Goal: Task Accomplishment & Management: Manage account settings

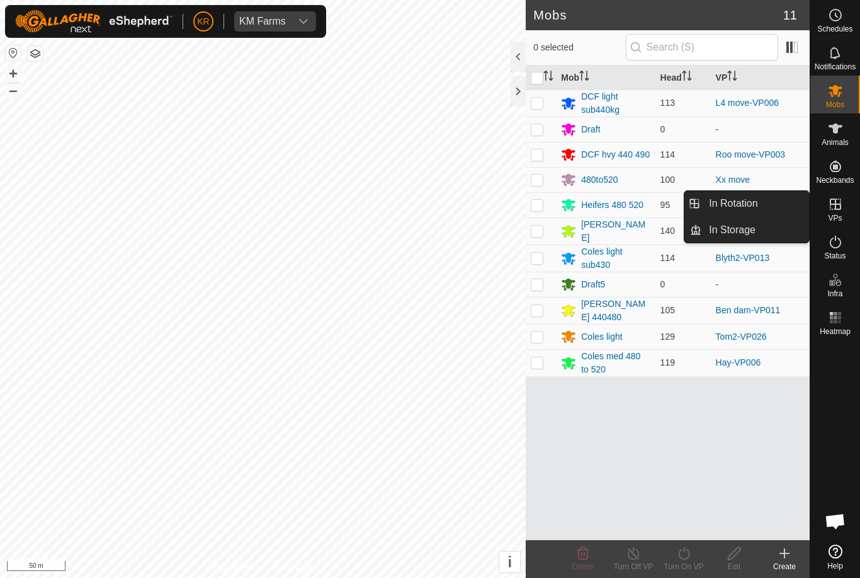
click at [765, 200] on link "In Rotation" at bounding box center [756, 203] width 108 height 25
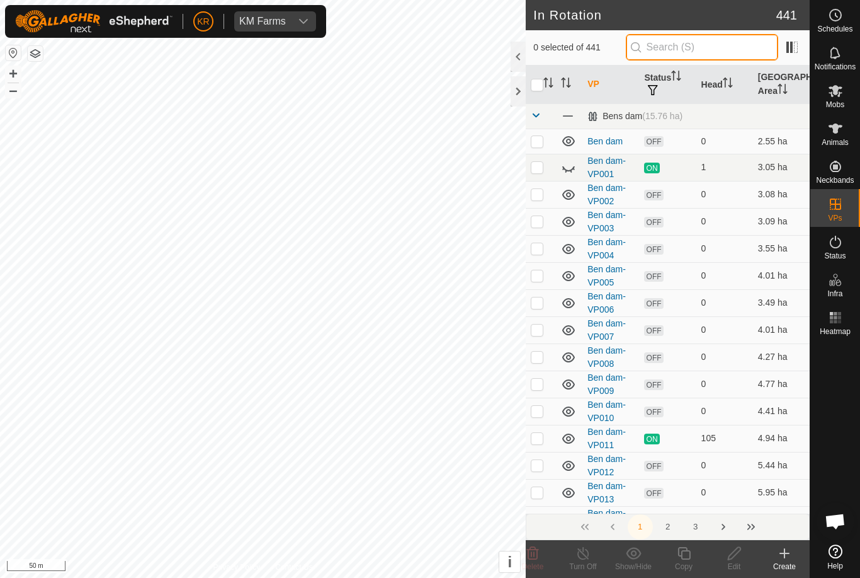
click at [758, 50] on input "text" at bounding box center [702, 47] width 152 height 26
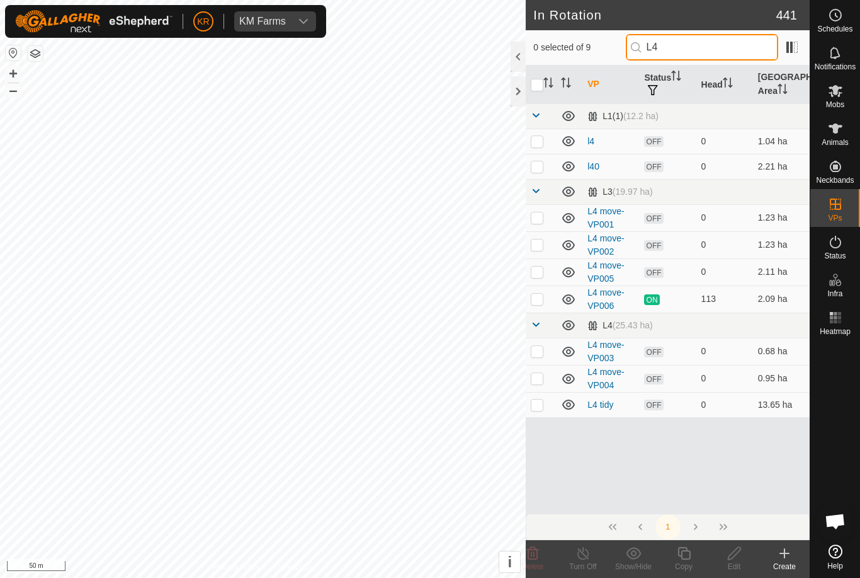
type input "L4"
click at [534, 294] on p-checkbox at bounding box center [537, 299] width 13 height 10
checkbox input "true"
click at [677, 556] on icon at bounding box center [684, 552] width 16 height 15
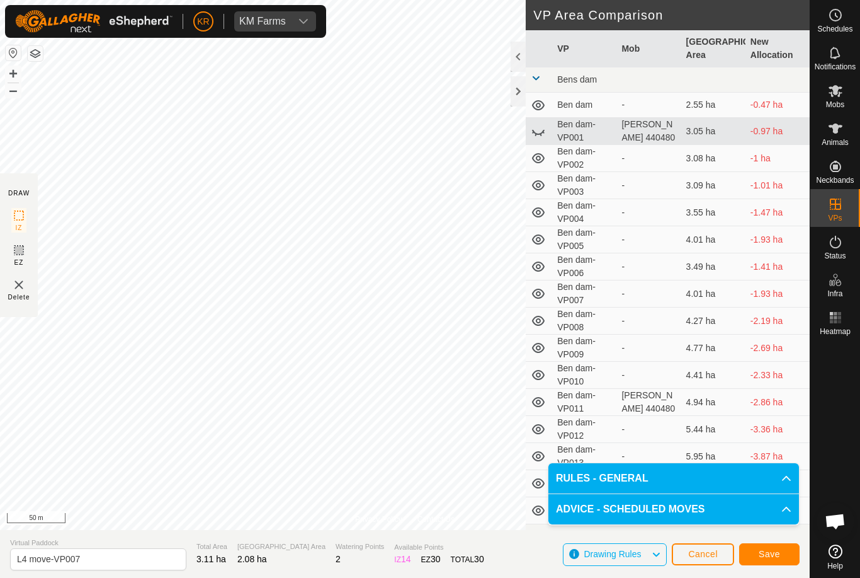
click at [775, 557] on span "Save" at bounding box center [769, 554] width 21 height 10
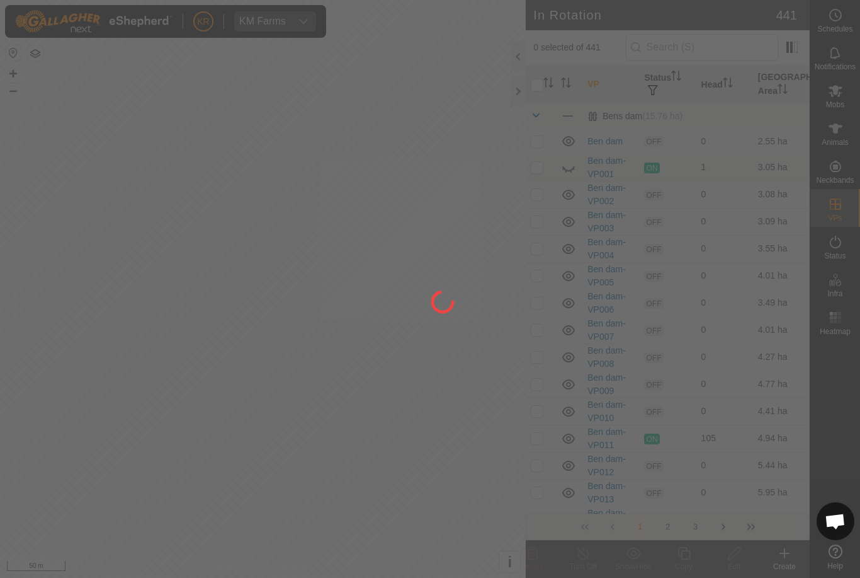
click at [77, 413] on div at bounding box center [430, 289] width 860 height 578
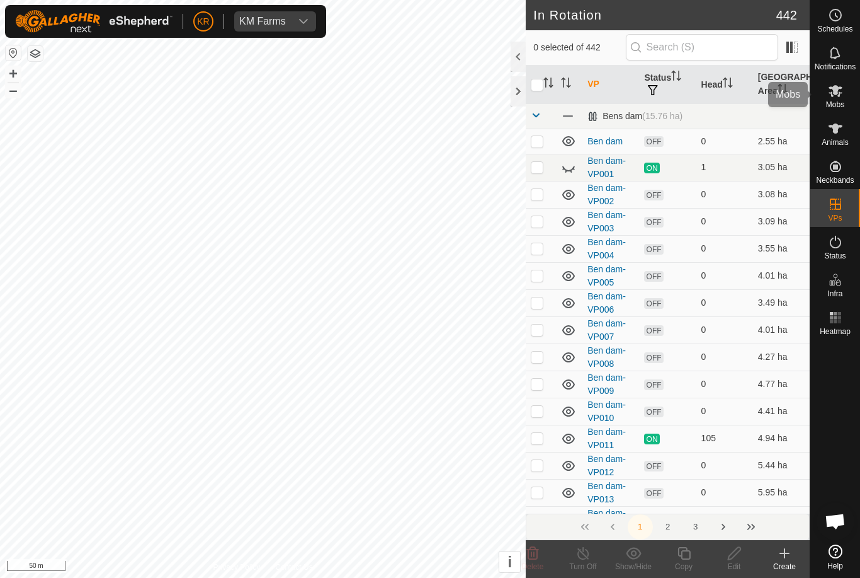
click at [845, 94] on es-mob-svg-icon at bounding box center [835, 91] width 23 height 20
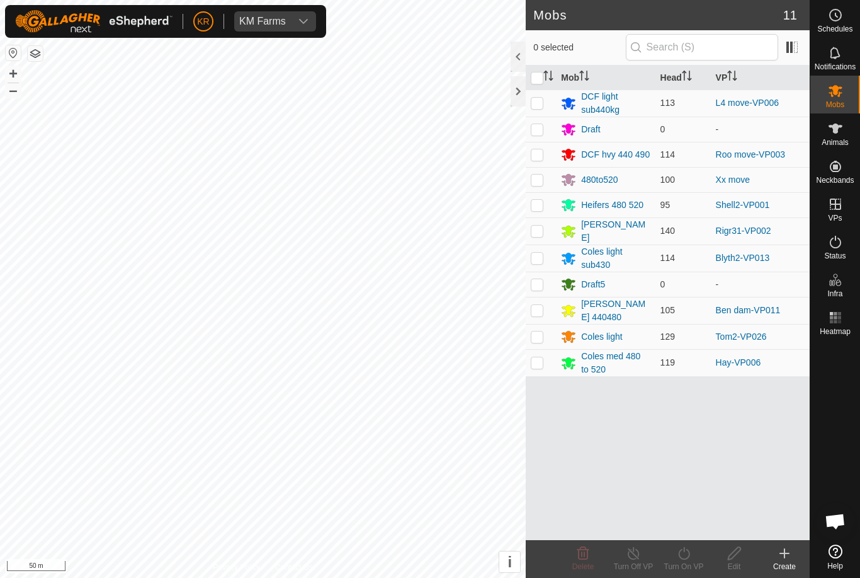
click at [536, 112] on td at bounding box center [541, 102] width 30 height 27
checkbox input "true"
click at [692, 554] on icon at bounding box center [684, 552] width 16 height 15
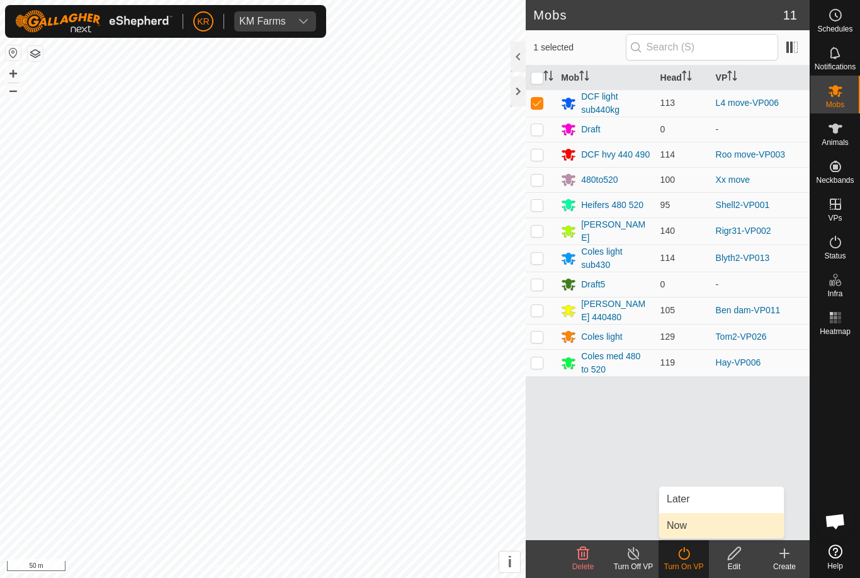
click at [695, 527] on link "Now" at bounding box center [721, 525] width 125 height 25
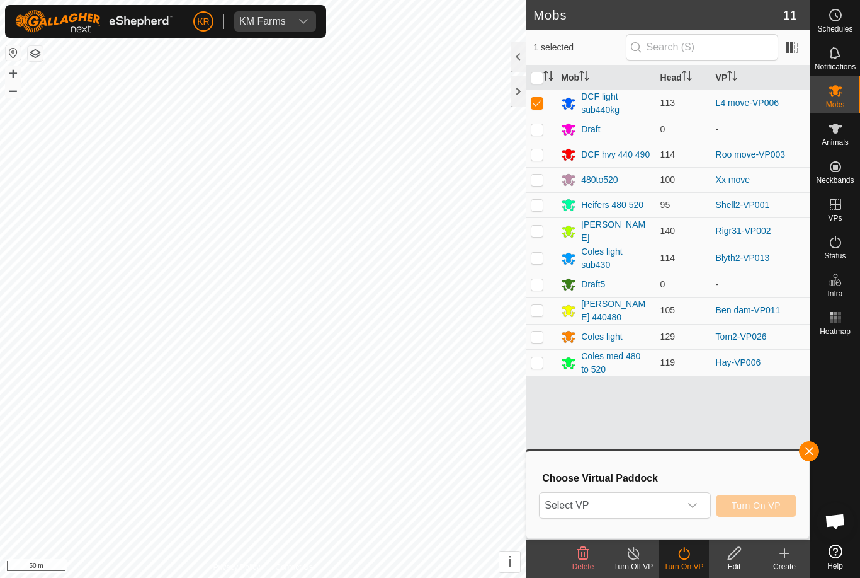
click at [679, 508] on span "Select VP" at bounding box center [610, 505] width 140 height 25
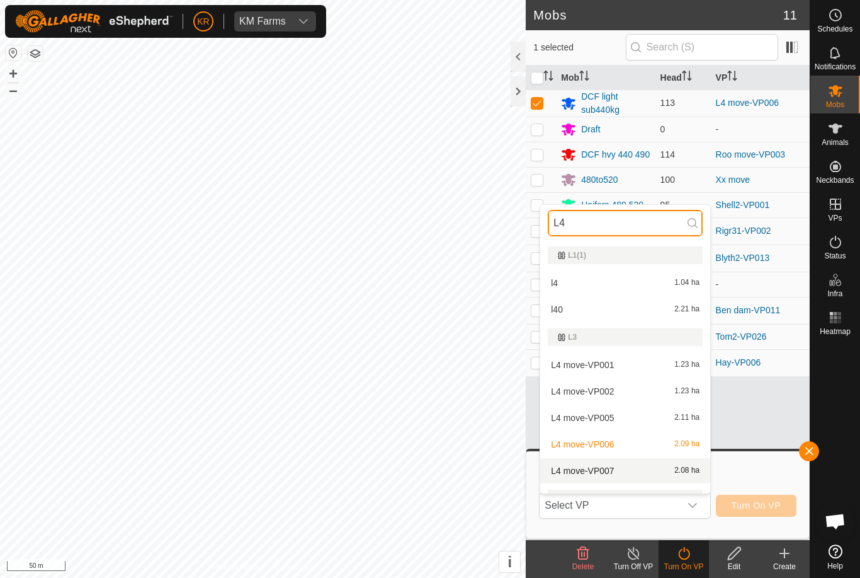
type input "L4"
click at [663, 472] on div "L4 move-VP007 2.08 ha" at bounding box center [625, 470] width 155 height 15
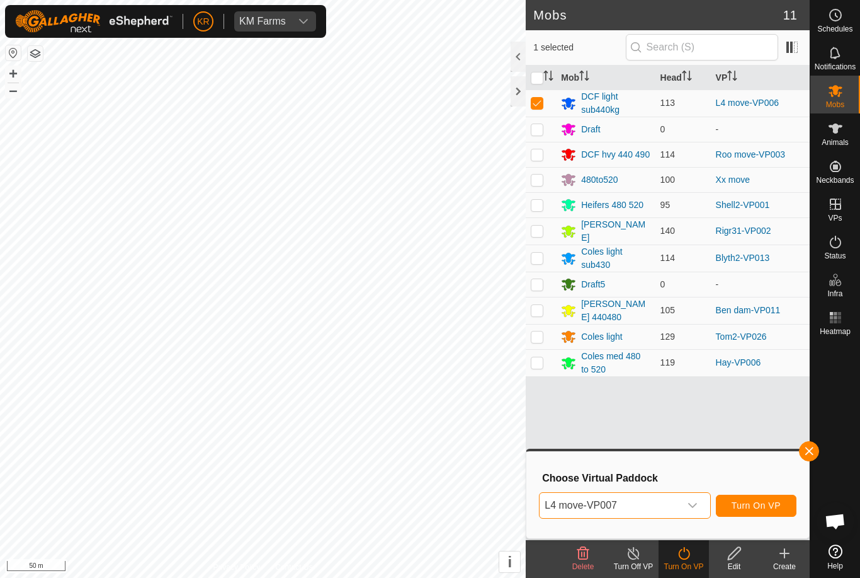
click at [765, 508] on span "Turn On VP" at bounding box center [756, 505] width 49 height 10
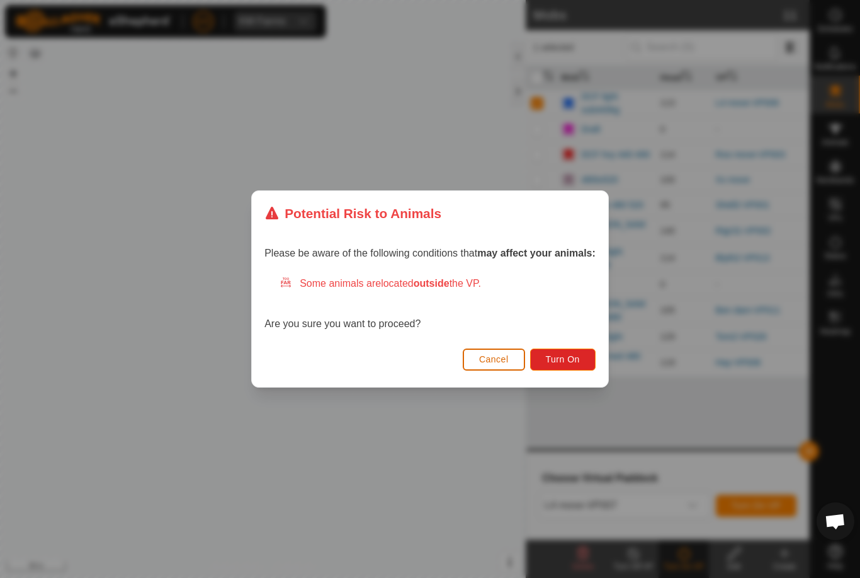
click at [572, 352] on button "Turn On" at bounding box center [563, 359] width 66 height 22
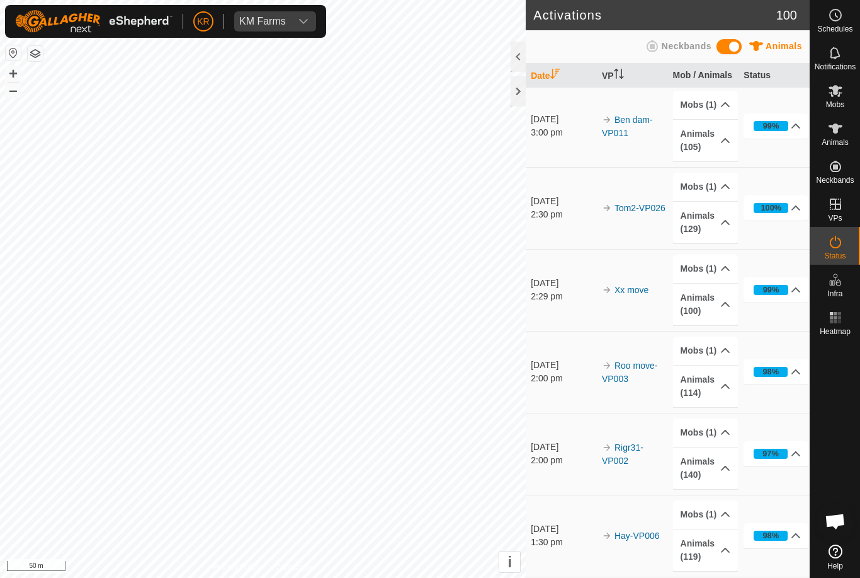
scroll to position [108, 0]
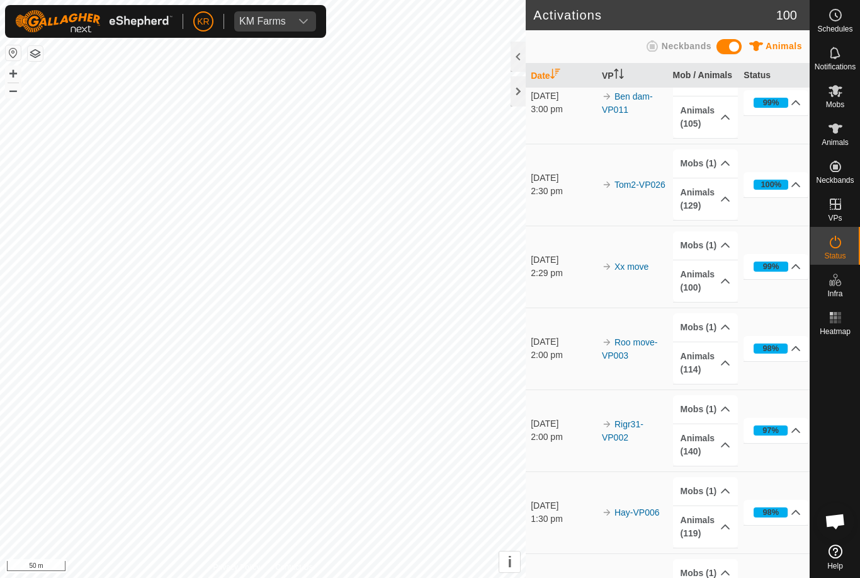
click at [782, 438] on p-accordion-header "97%" at bounding box center [776, 430] width 65 height 25
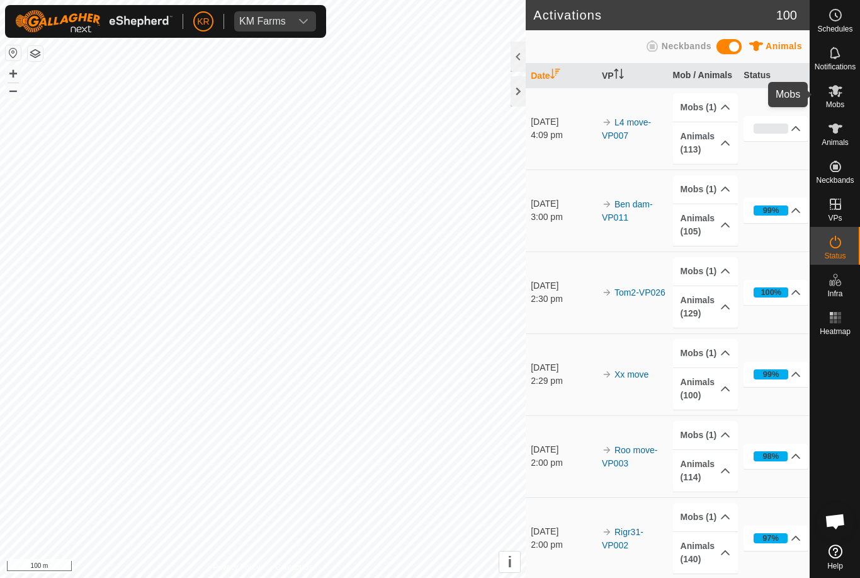
click at [836, 101] on span "Mobs" at bounding box center [835, 105] width 18 height 8
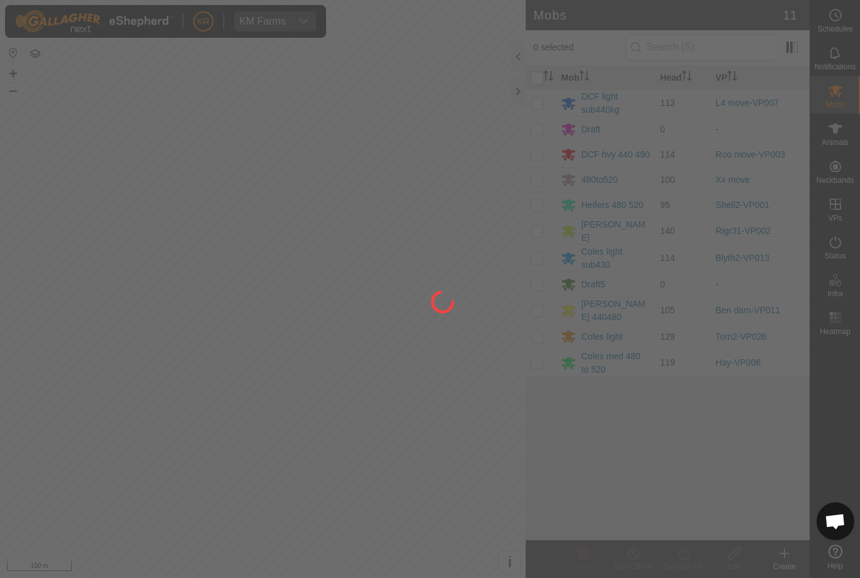
click at [839, 100] on div at bounding box center [430, 289] width 860 height 578
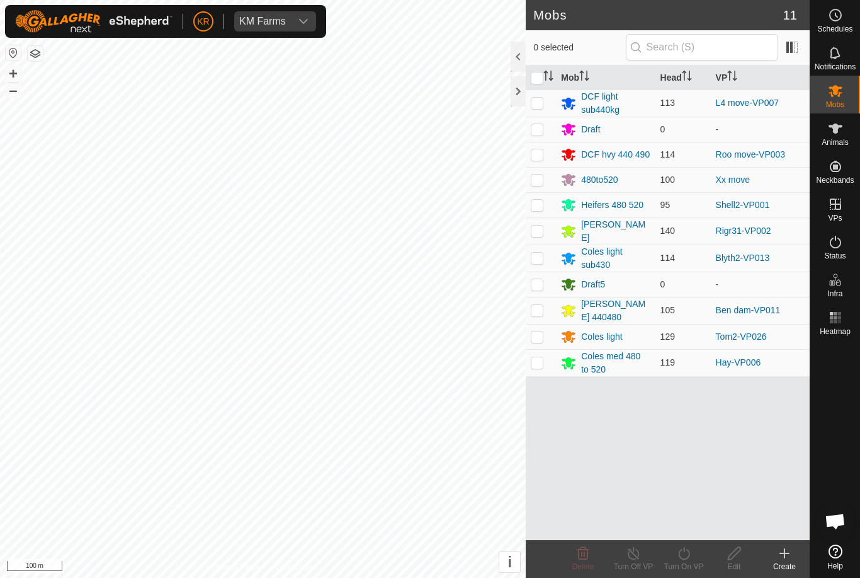
click at [535, 184] on p-checkbox at bounding box center [537, 179] width 13 height 10
checkbox input "true"
click at [692, 559] on icon at bounding box center [684, 552] width 16 height 15
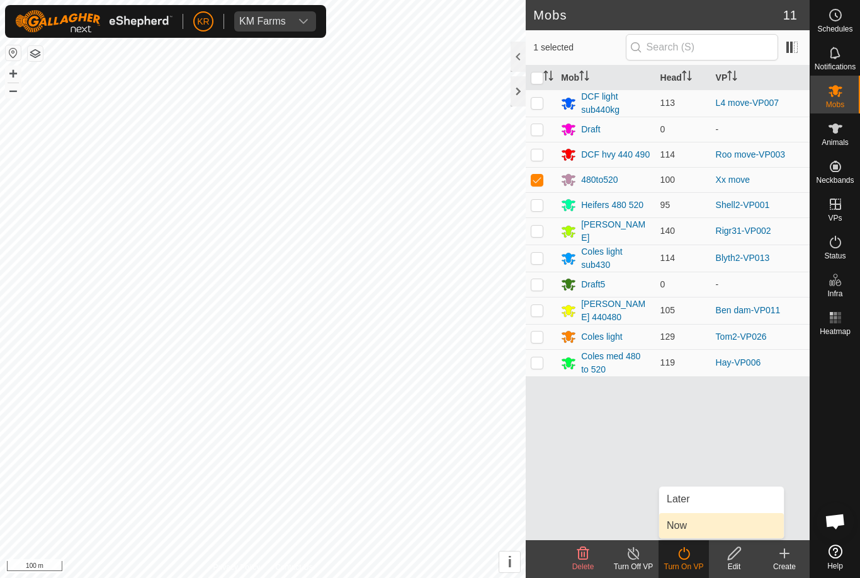
click at [710, 527] on link "Now" at bounding box center [721, 525] width 125 height 25
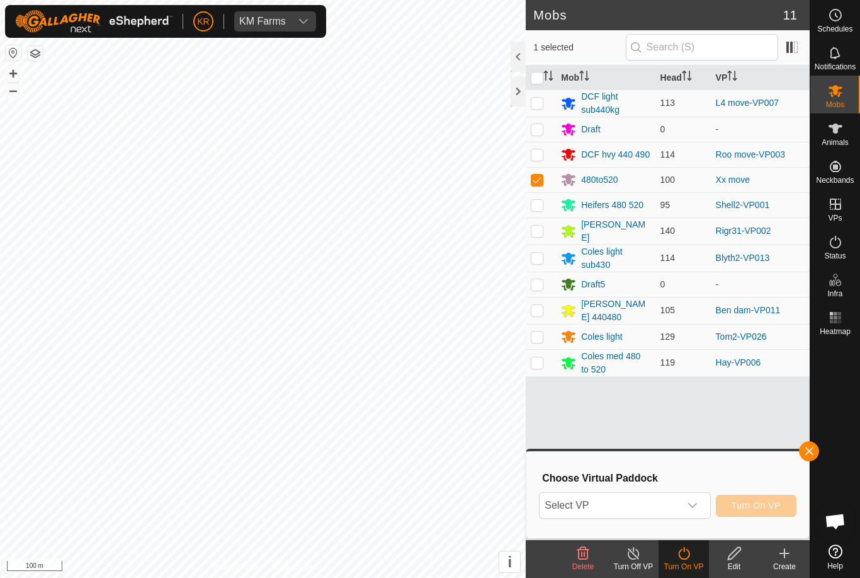
click at [698, 501] on div "dropdown trigger" at bounding box center [692, 505] width 25 height 25
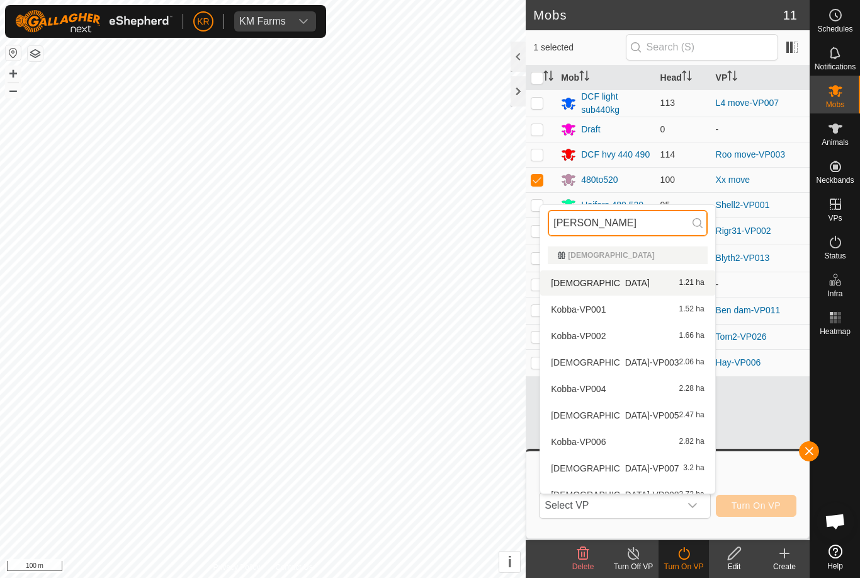
type input "Kobb"
click at [613, 280] on div "Kobba 1.21 ha" at bounding box center [627, 282] width 159 height 15
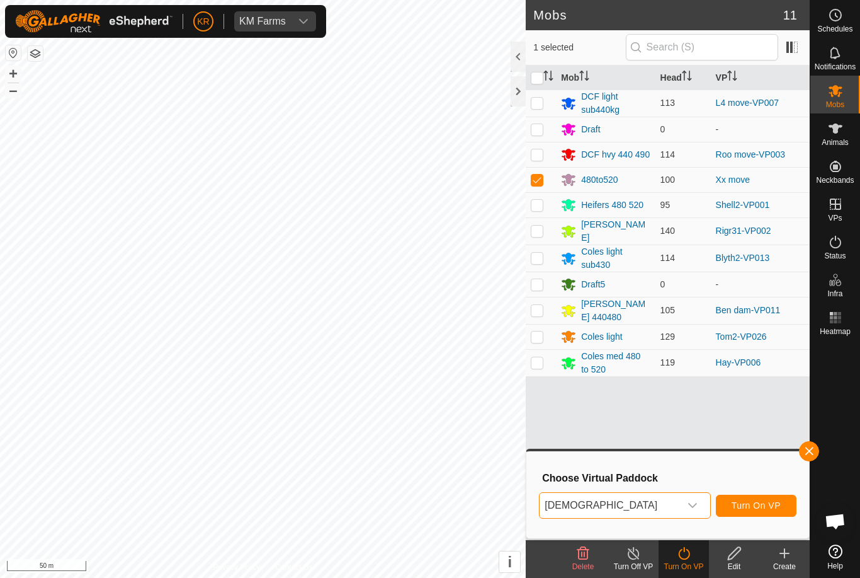
click at [766, 511] on button "Turn On VP" at bounding box center [756, 505] width 81 height 22
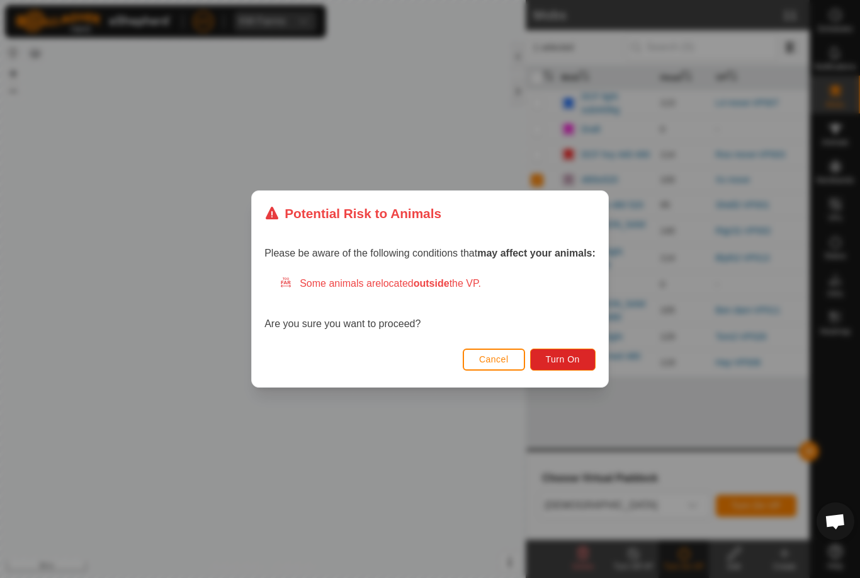
click at [572, 354] on span "Turn On" at bounding box center [563, 359] width 34 height 10
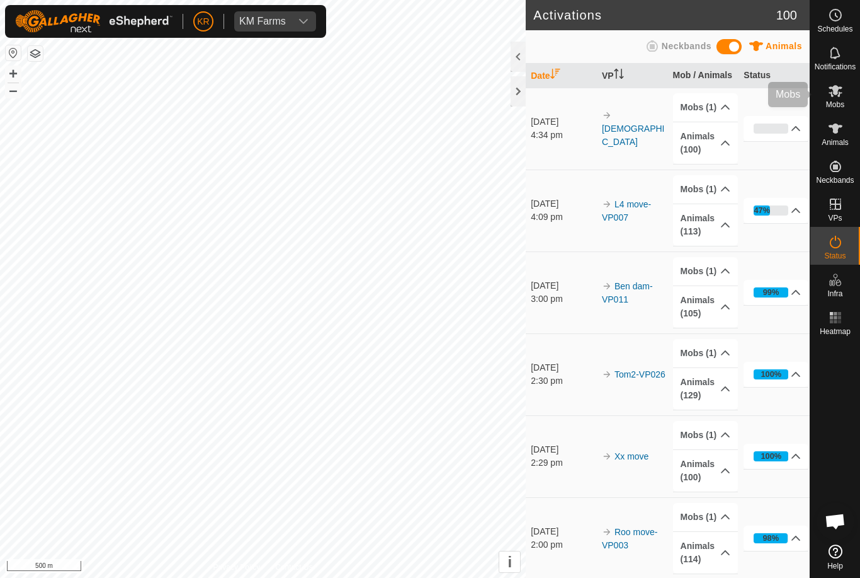
click at [843, 97] on es-mob-svg-icon at bounding box center [835, 91] width 23 height 20
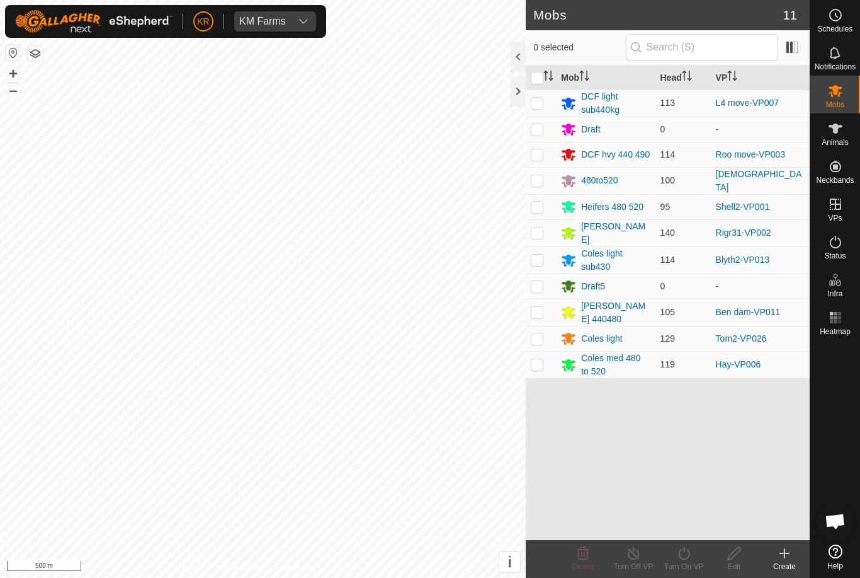
click at [539, 176] on p-checkbox at bounding box center [537, 180] width 13 height 10
checkbox input "true"
click at [688, 556] on icon at bounding box center [684, 552] width 16 height 15
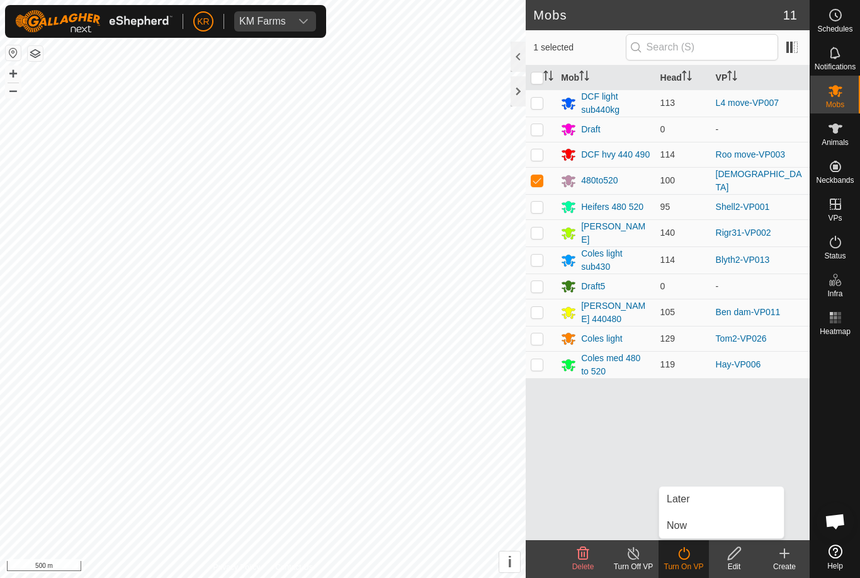
click at [702, 504] on link "Later" at bounding box center [721, 498] width 125 height 25
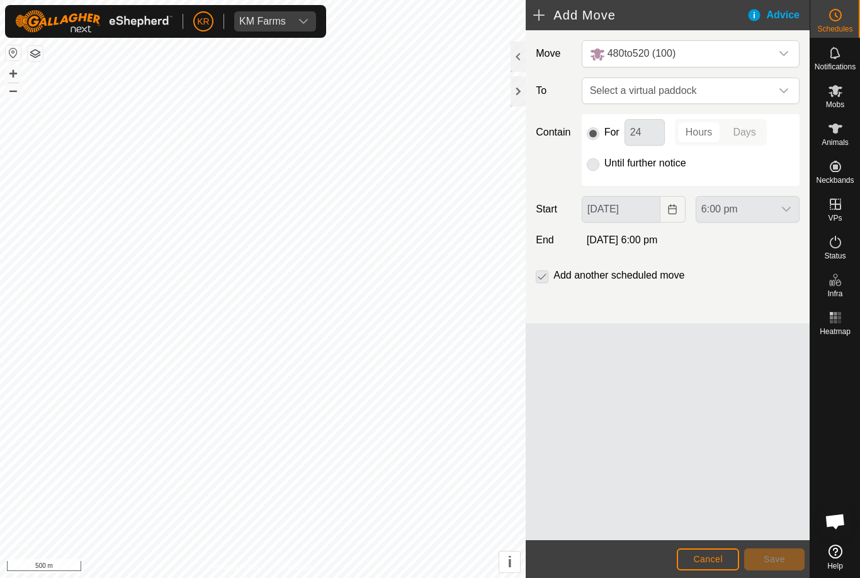
click at [780, 83] on div "dropdown trigger" at bounding box center [784, 90] width 25 height 25
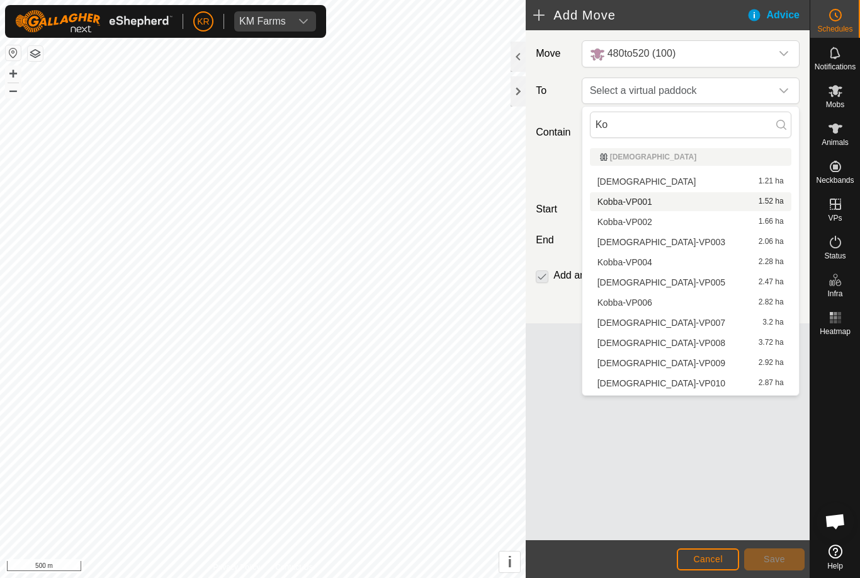
type input "Ko"
click at [669, 198] on div "[DEMOGRAPHIC_DATA]-VP001 1.52 ha" at bounding box center [691, 201] width 186 height 9
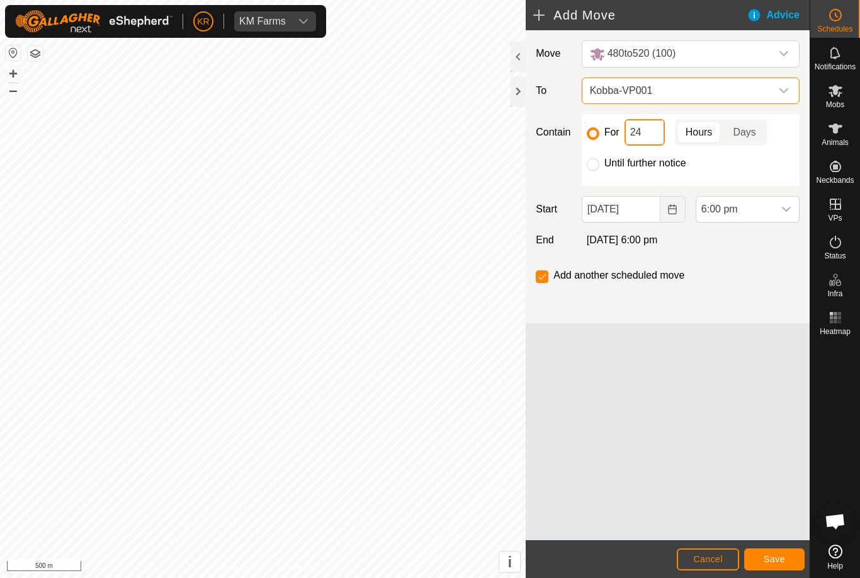
click at [649, 132] on input "24" at bounding box center [645, 132] width 40 height 26
type input "2"
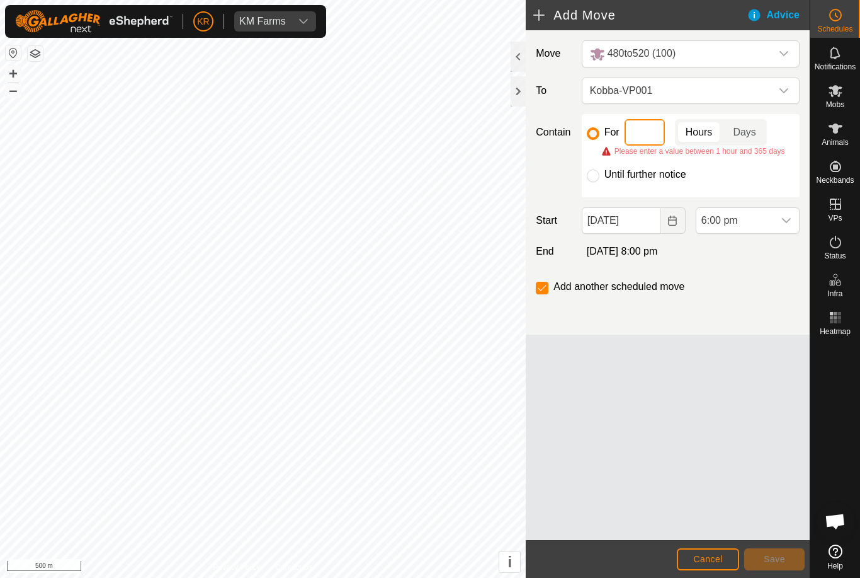
type input "6"
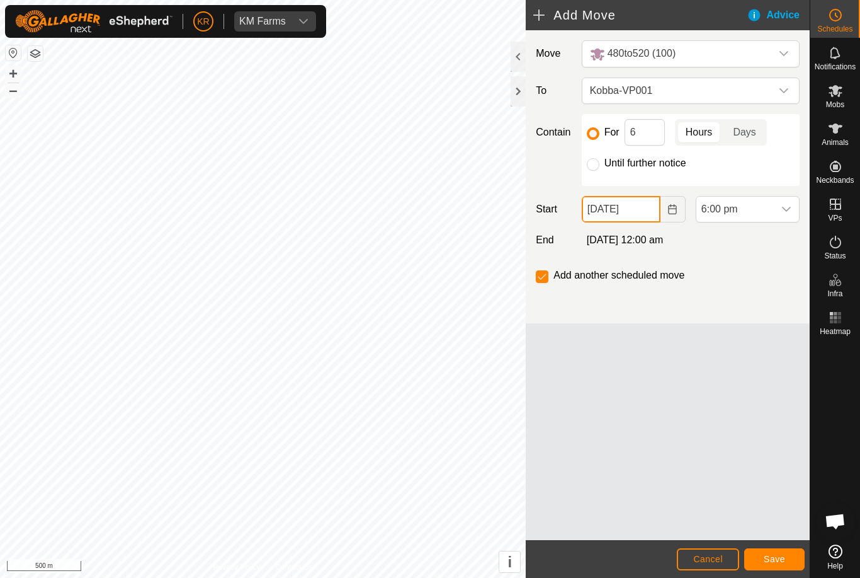
click at [627, 215] on input "[DATE]" at bounding box center [621, 209] width 79 height 26
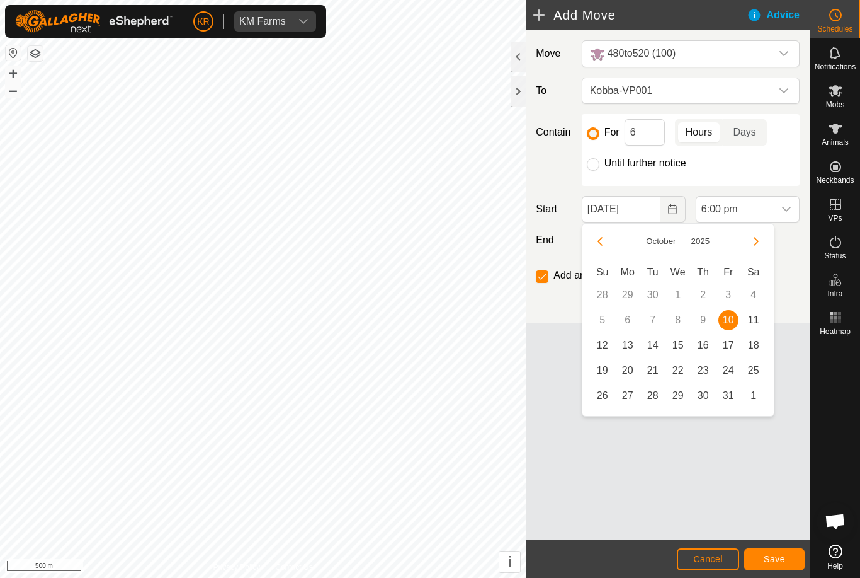
click at [760, 325] on span "11" at bounding box center [754, 320] width 20 height 20
type input "[DATE]"
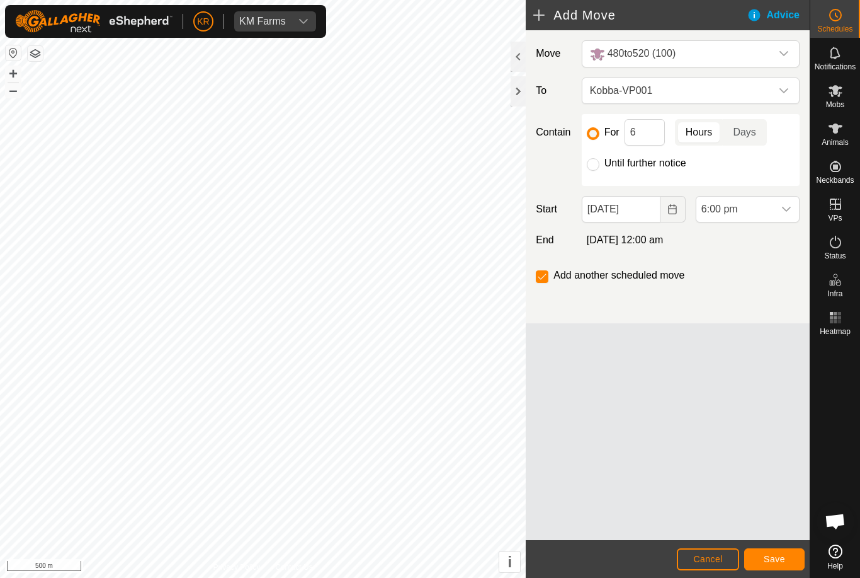
click at [785, 206] on icon "dropdown trigger" at bounding box center [787, 209] width 10 height 10
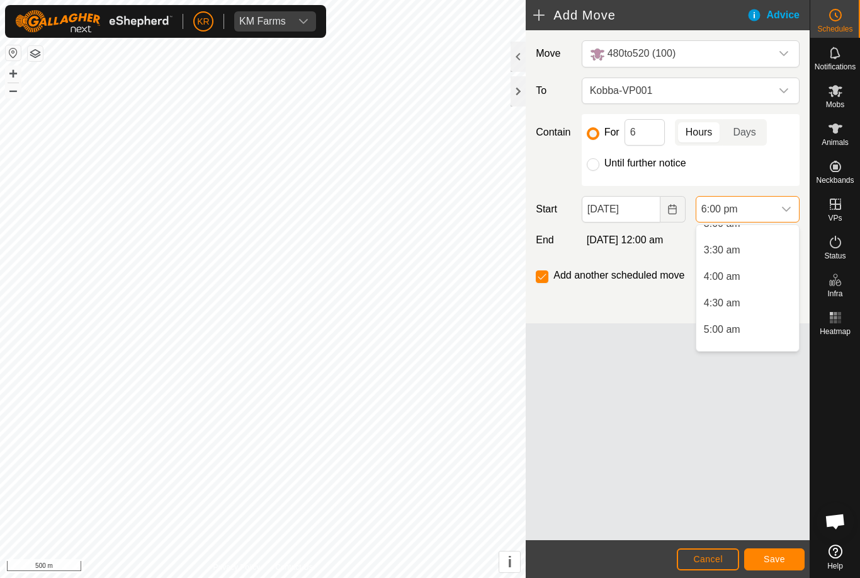
click at [767, 286] on li "4:00 am" at bounding box center [748, 276] width 103 height 25
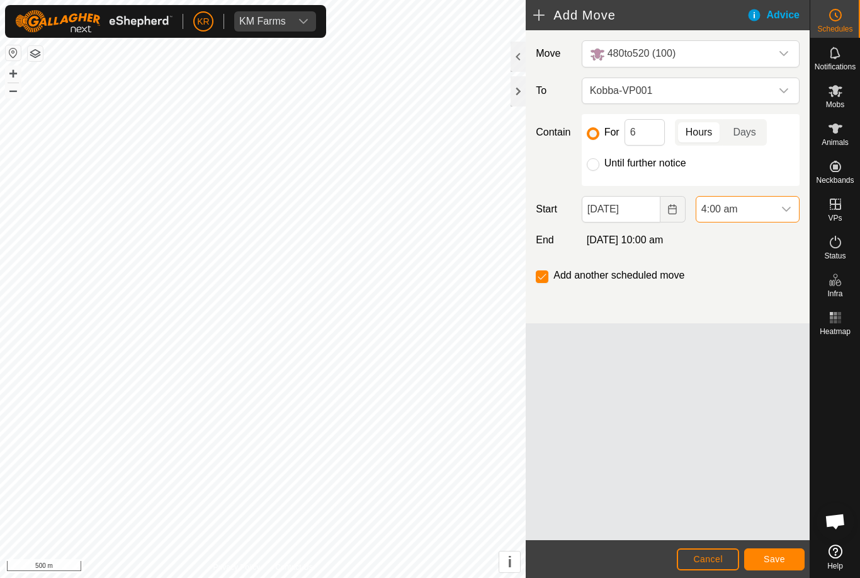
scroll to position [852, 0]
click at [776, 554] on span "Save" at bounding box center [774, 559] width 21 height 10
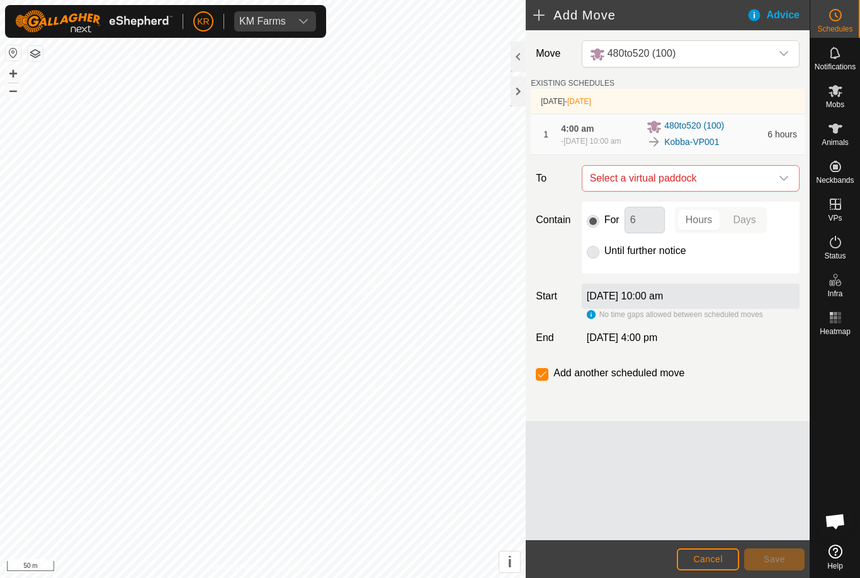
click at [770, 182] on span "Select a virtual paddock" at bounding box center [678, 178] width 186 height 25
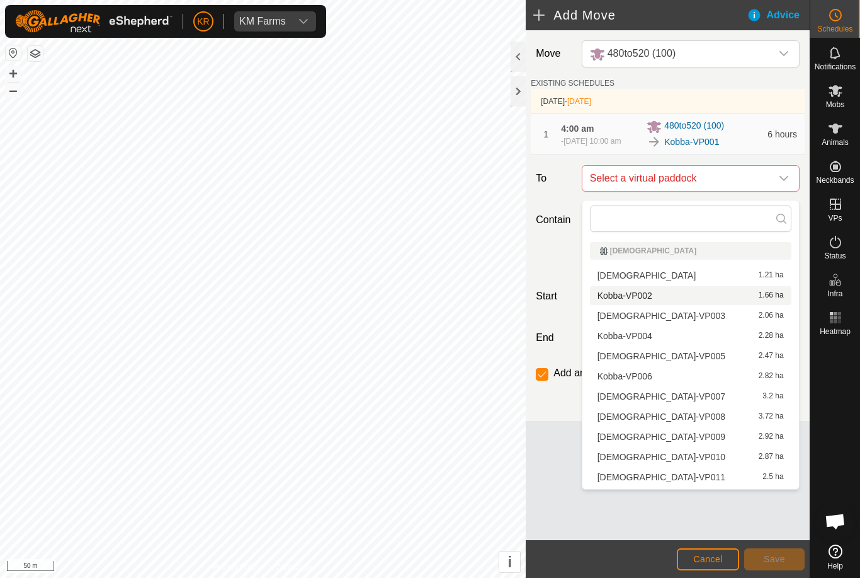
click at [729, 294] on div "Kobba-VP002 1.66 ha" at bounding box center [691, 295] width 186 height 9
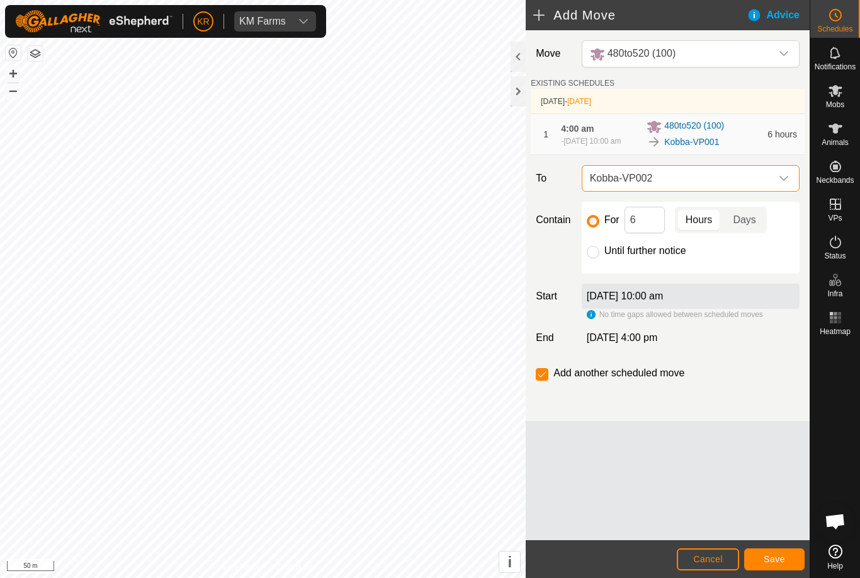
click at [787, 554] on button "Save" at bounding box center [774, 559] width 60 height 22
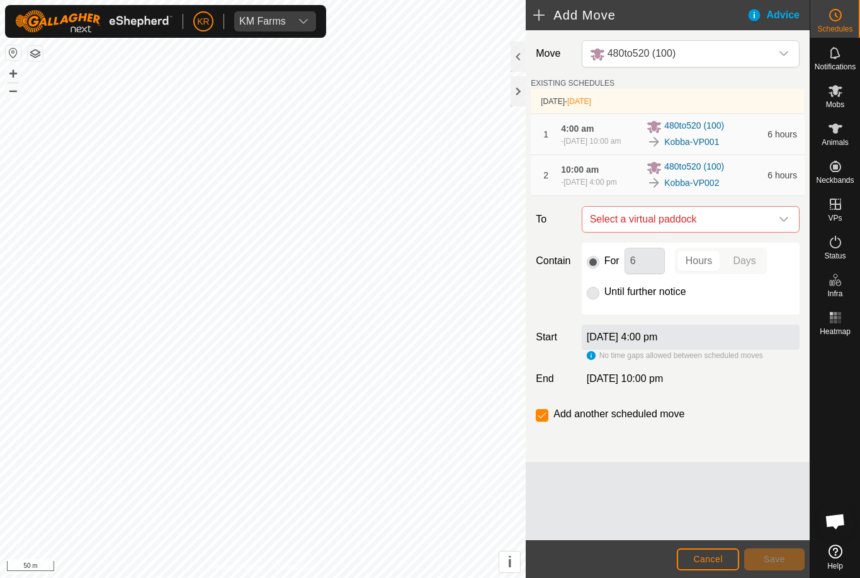
click at [769, 232] on span "Select a virtual paddock" at bounding box center [678, 219] width 186 height 25
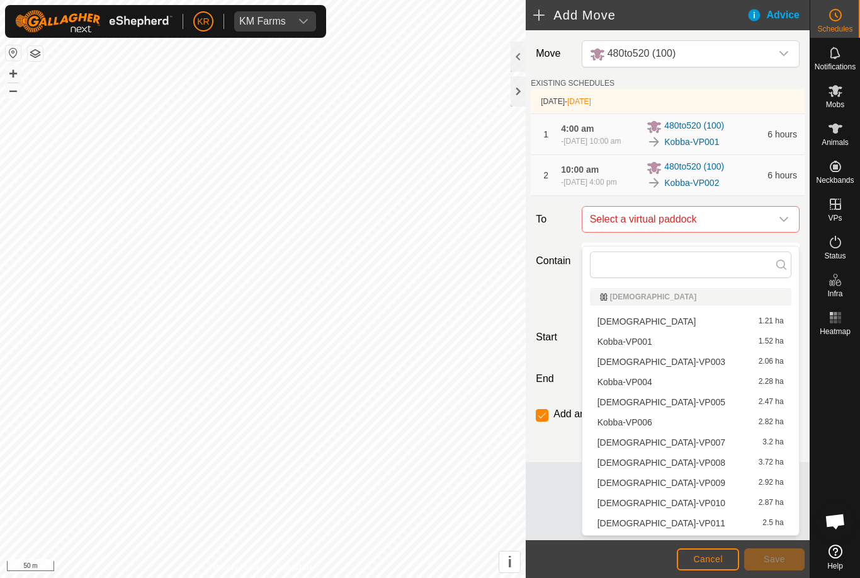
click at [712, 365] on div "[DEMOGRAPHIC_DATA]-VP003 2.06 ha" at bounding box center [691, 361] width 186 height 9
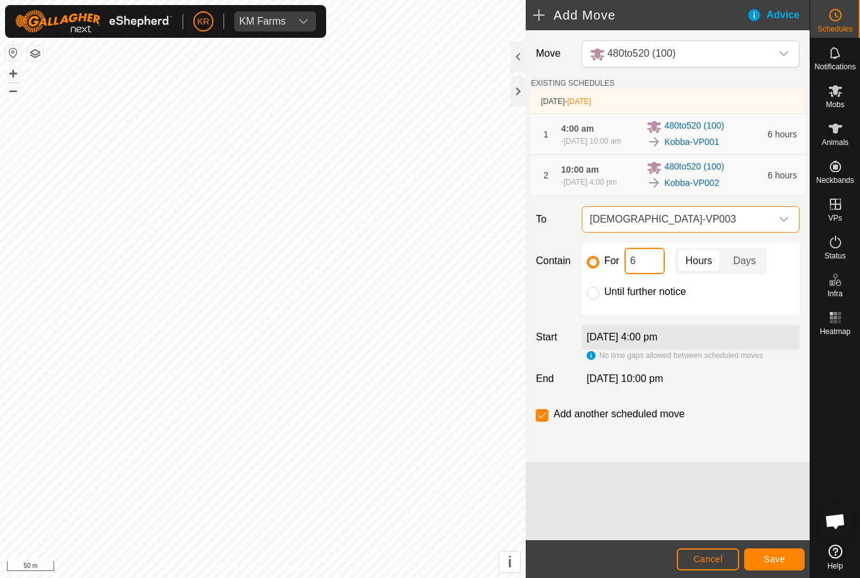
click at [654, 274] on input "6" at bounding box center [645, 261] width 40 height 26
click at [778, 543] on footer "Cancel Save" at bounding box center [668, 559] width 284 height 38
click at [778, 556] on span "Save" at bounding box center [774, 559] width 21 height 10
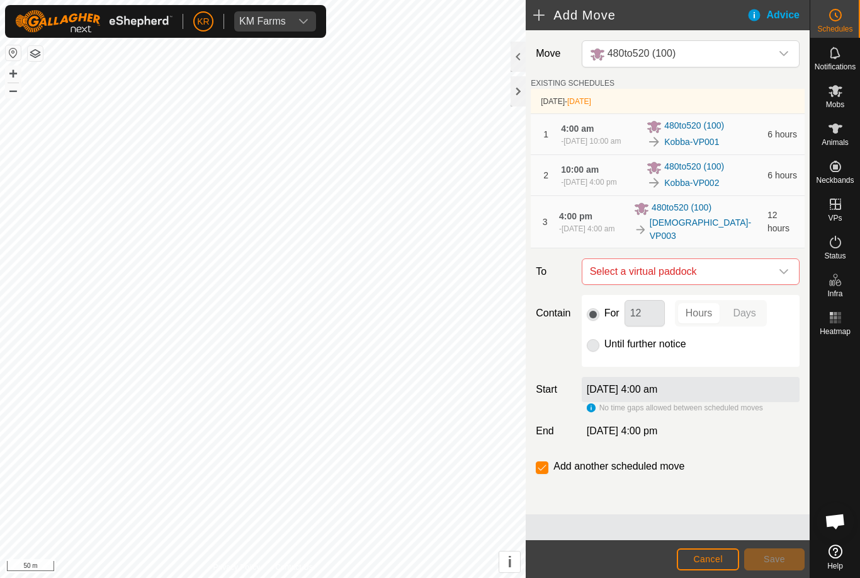
click at [769, 280] on span "Select a virtual paddock" at bounding box center [678, 271] width 186 height 25
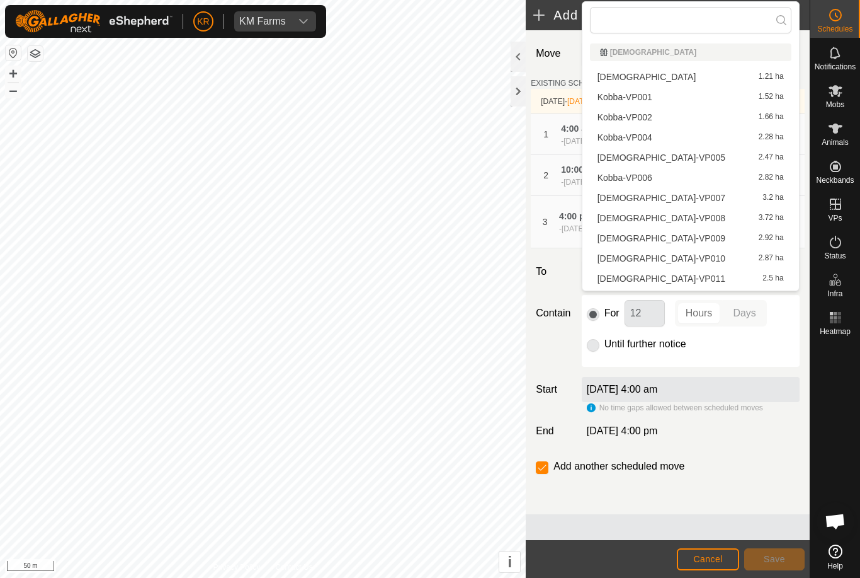
click at [698, 141] on div "[DEMOGRAPHIC_DATA]-VP004 2.28 ha" at bounding box center [691, 137] width 186 height 9
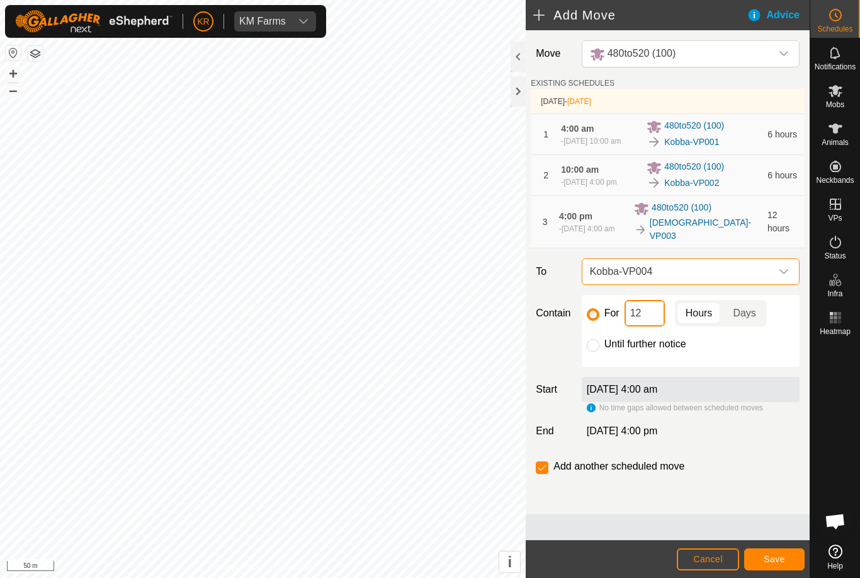
click at [654, 326] on input "12" at bounding box center [645, 313] width 40 height 26
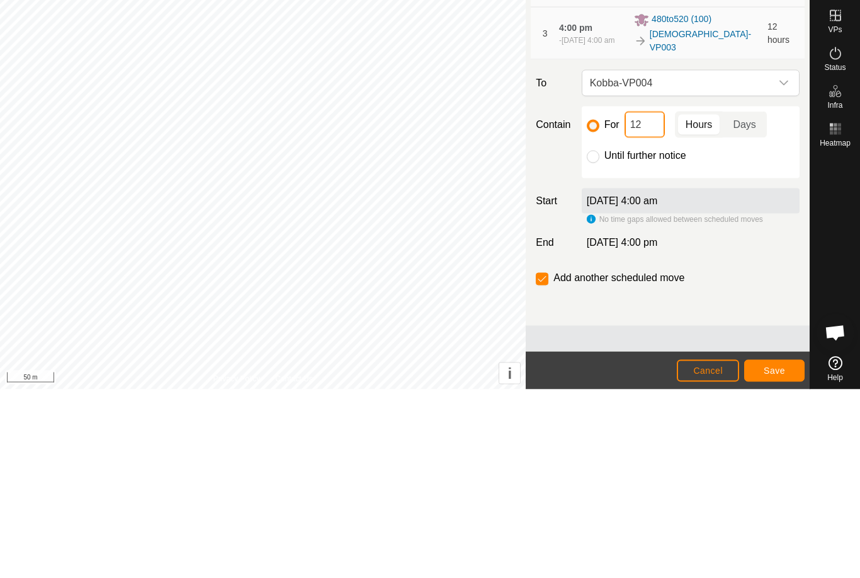
type input "1"
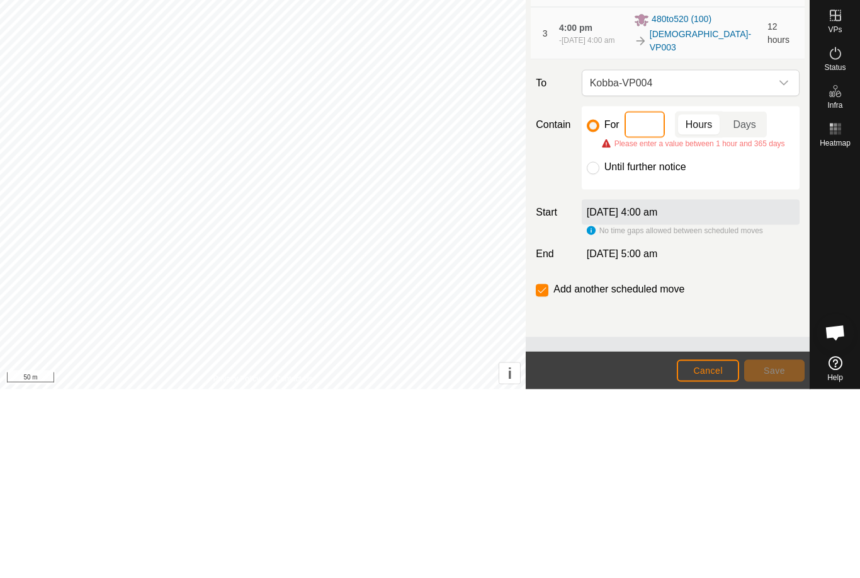
type input "6"
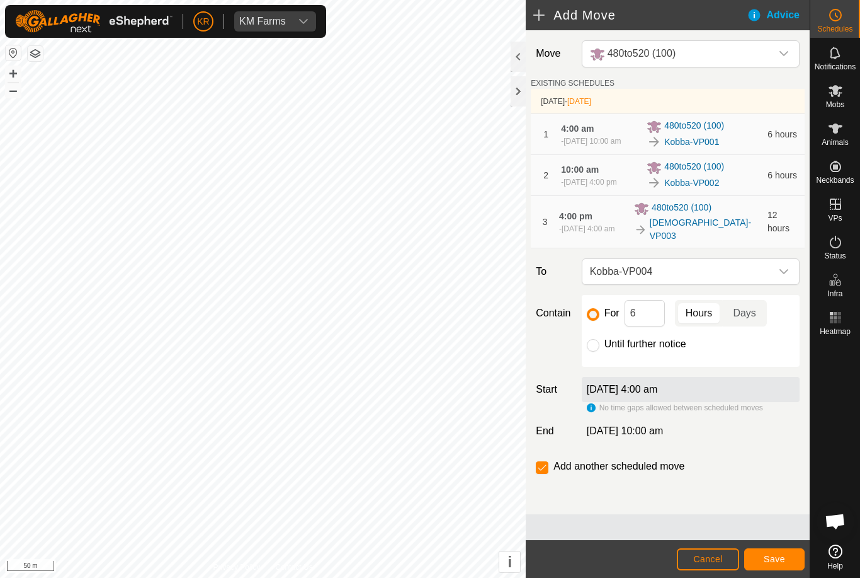
click at [782, 552] on button "Save" at bounding box center [774, 559] width 60 height 22
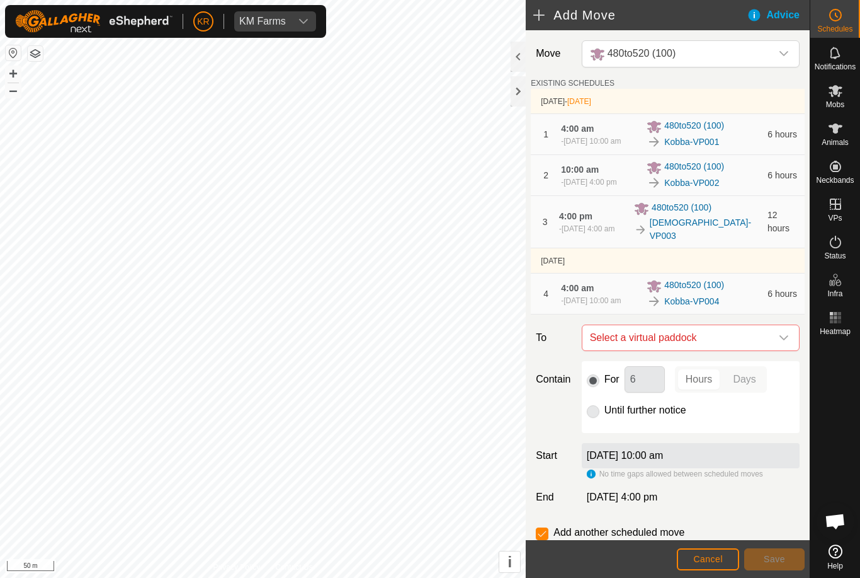
click at [769, 349] on span "Select a virtual paddock" at bounding box center [678, 337] width 186 height 25
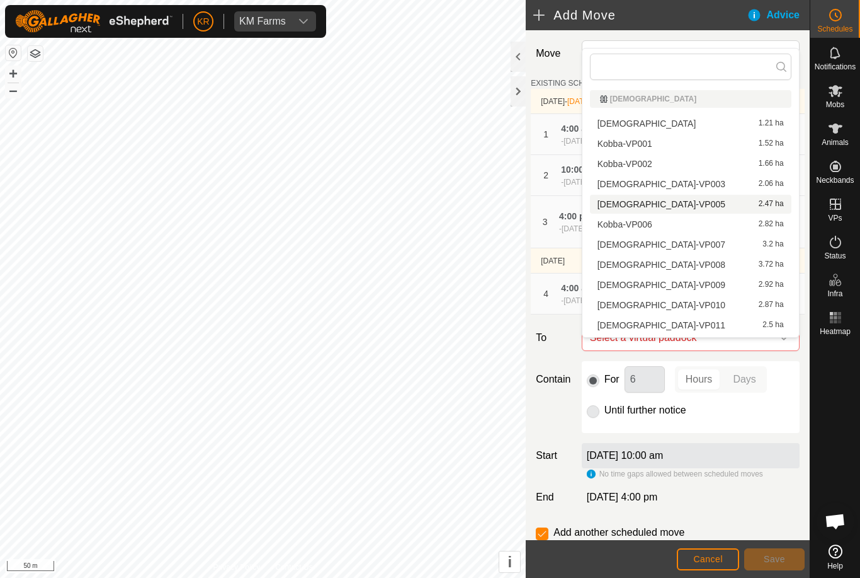
click at [726, 208] on div "Kobba-VP005 2.47 ha" at bounding box center [691, 204] width 186 height 9
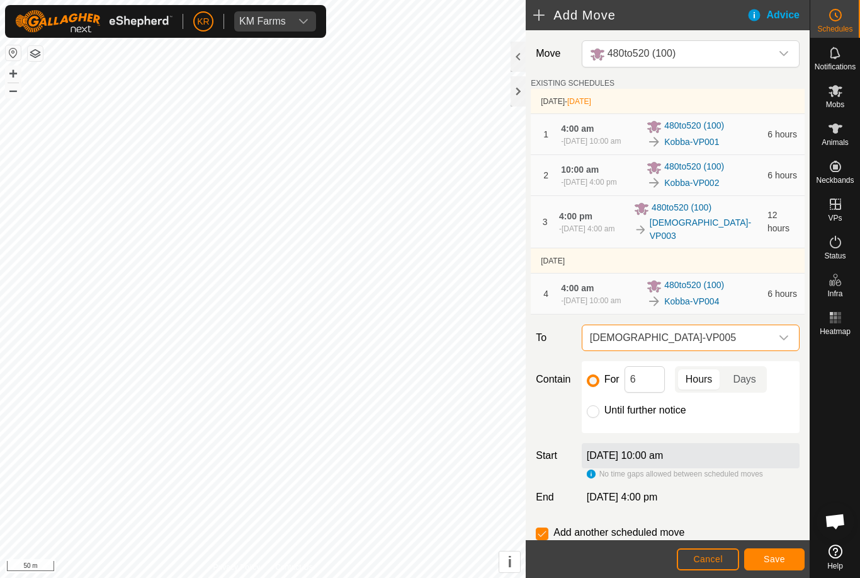
click at [782, 557] on span "Save" at bounding box center [774, 559] width 21 height 10
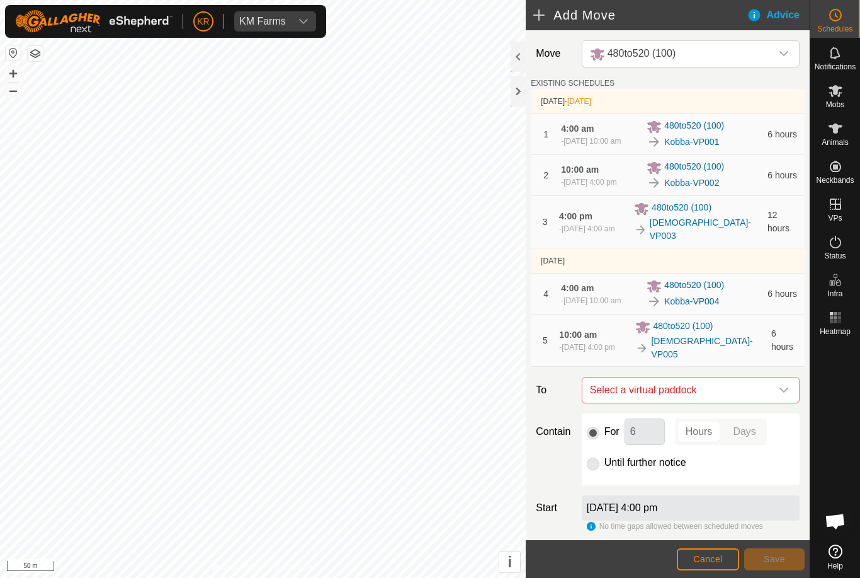
click at [770, 392] on span "Select a virtual paddock" at bounding box center [678, 389] width 186 height 25
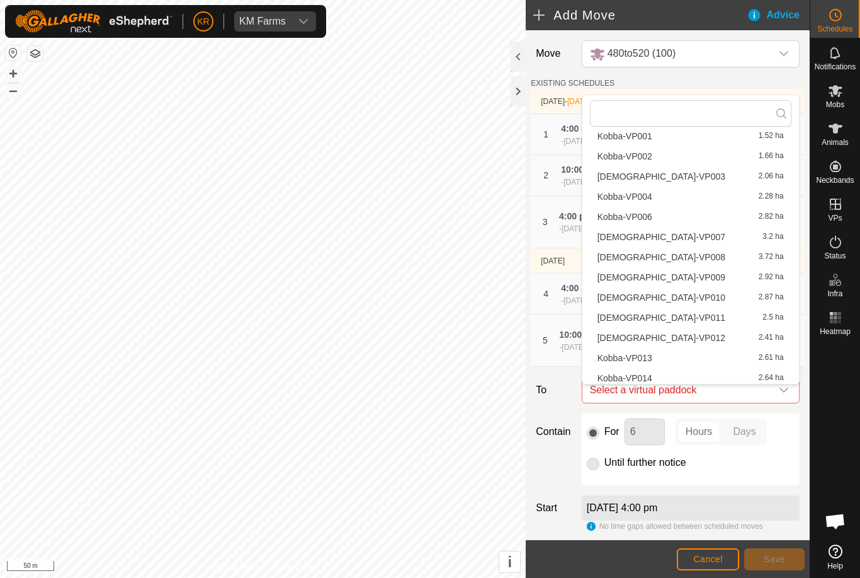
scroll to position [55, 0]
click at [708, 341] on div "[DEMOGRAPHIC_DATA]-VP012 2.41 ha" at bounding box center [691, 337] width 186 height 9
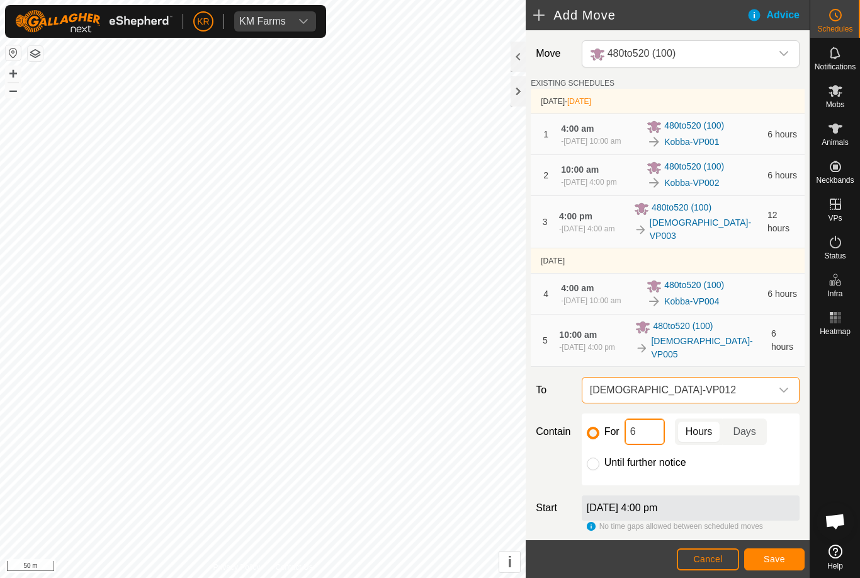
click at [645, 438] on input "6" at bounding box center [645, 431] width 40 height 26
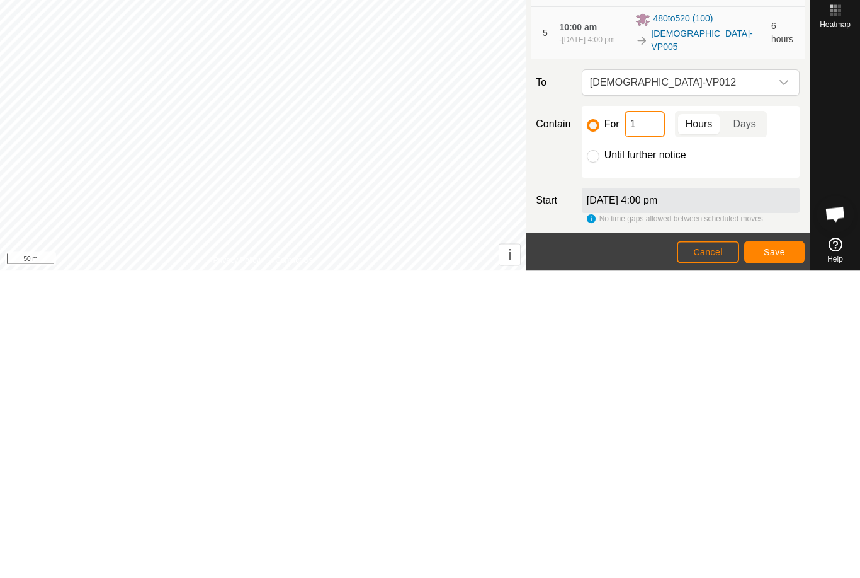
type input "12"
click at [766, 554] on span "Save" at bounding box center [774, 559] width 21 height 10
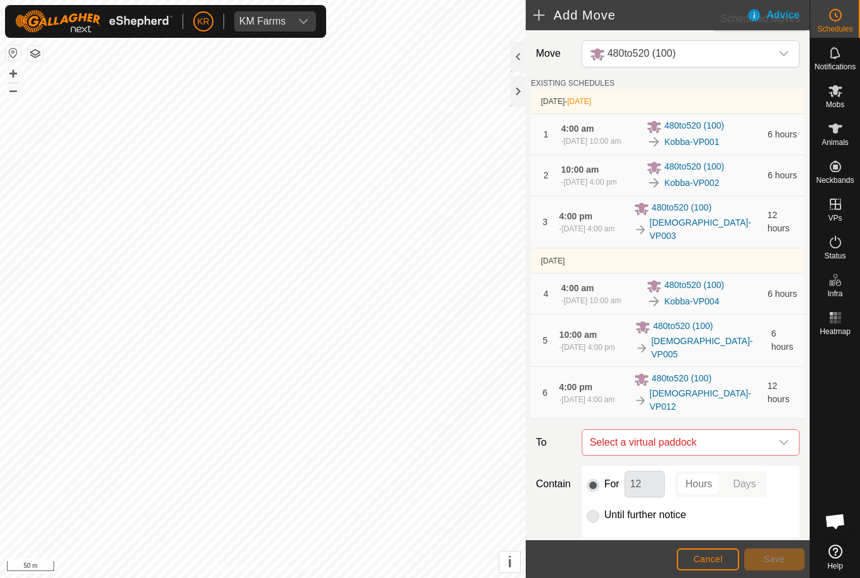
click at [828, 33] on div "Schedules" at bounding box center [836, 19] width 50 height 38
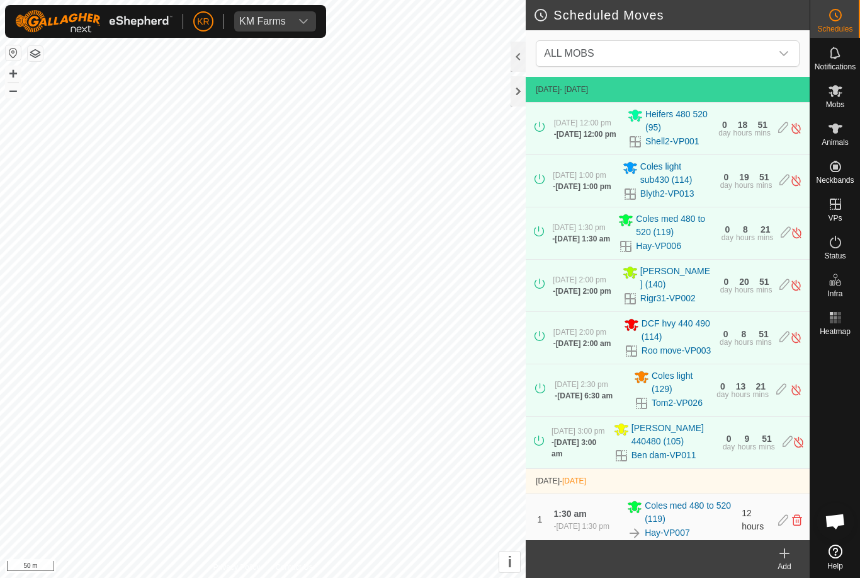
click at [781, 59] on div "dropdown trigger" at bounding box center [784, 53] width 25 height 25
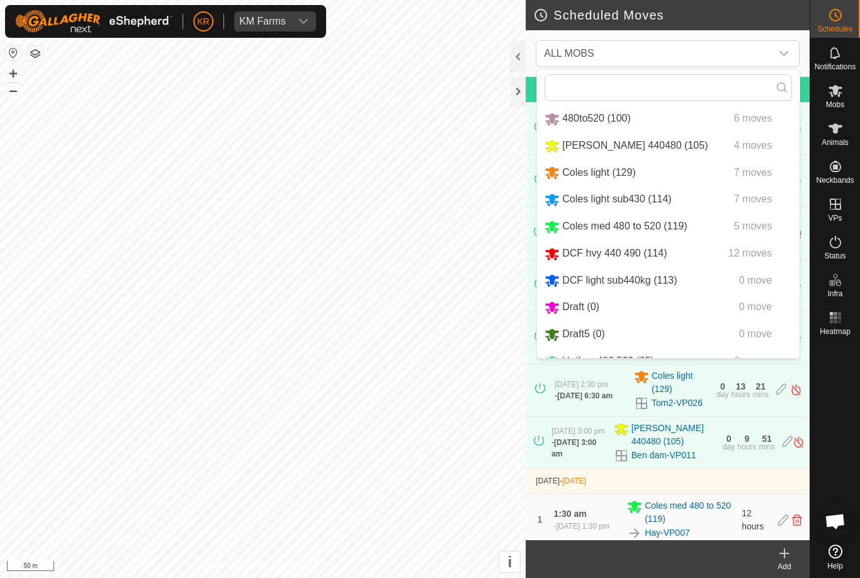
click at [756, 121] on span "6 moves" at bounding box center [753, 118] width 38 height 11
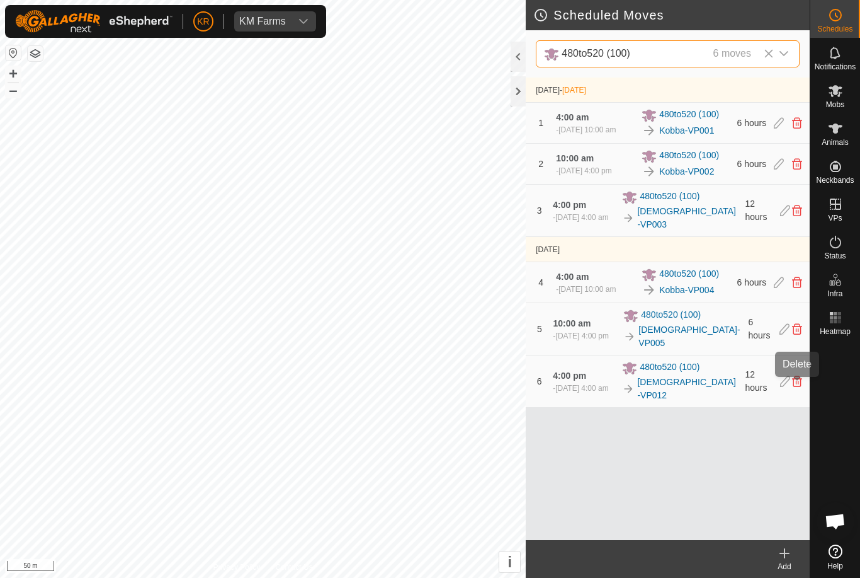
click at [800, 386] on icon at bounding box center [797, 380] width 10 height 11
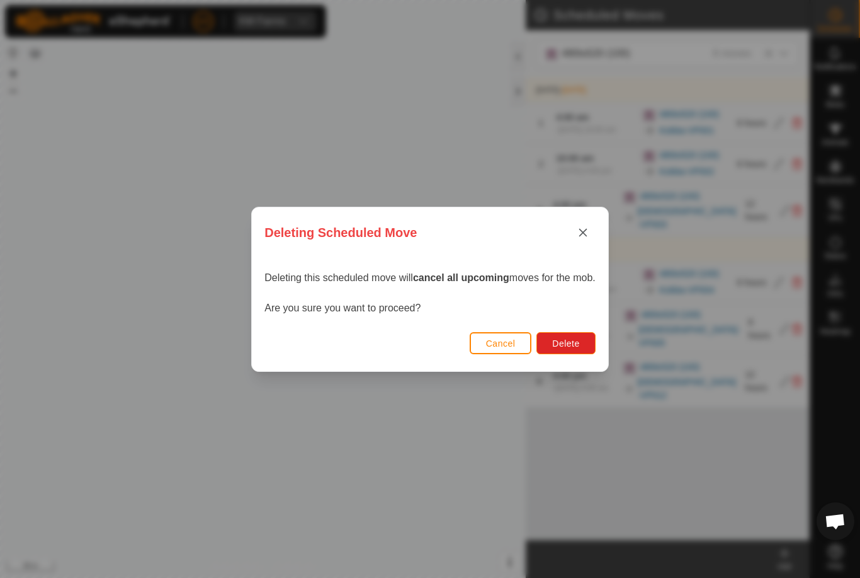
click at [591, 346] on button "Delete" at bounding box center [566, 343] width 59 height 22
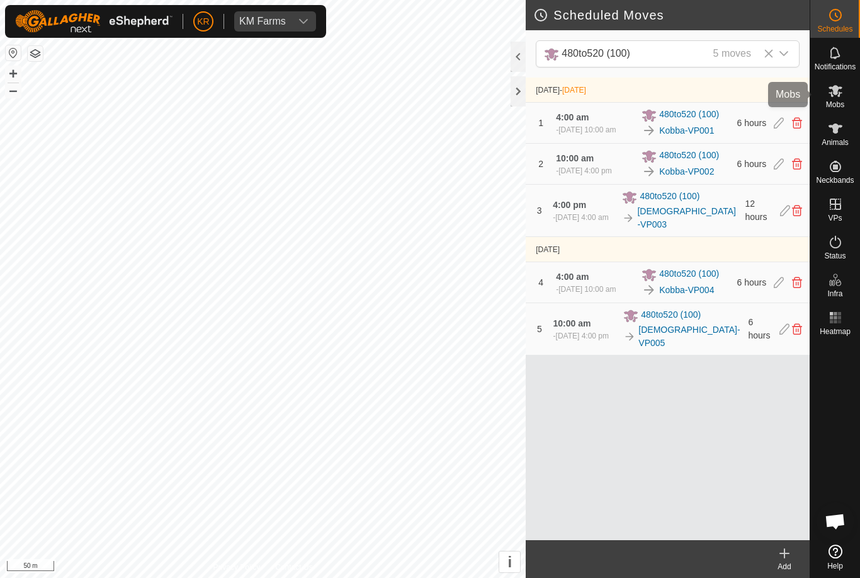
click at [850, 98] on div "Mobs" at bounding box center [836, 95] width 50 height 38
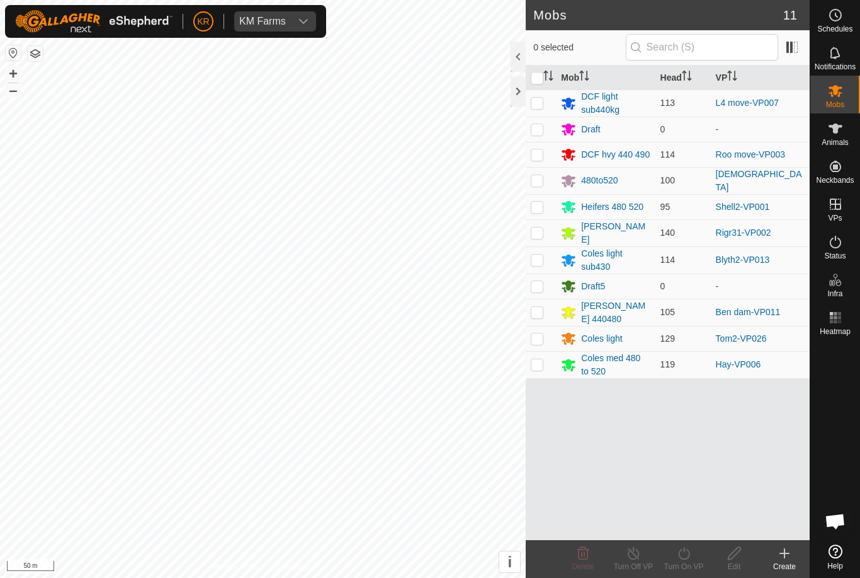
click at [542, 182] on p-checkbox at bounding box center [537, 180] width 13 height 10
checkbox input "true"
click at [689, 554] on icon at bounding box center [683, 553] width 11 height 13
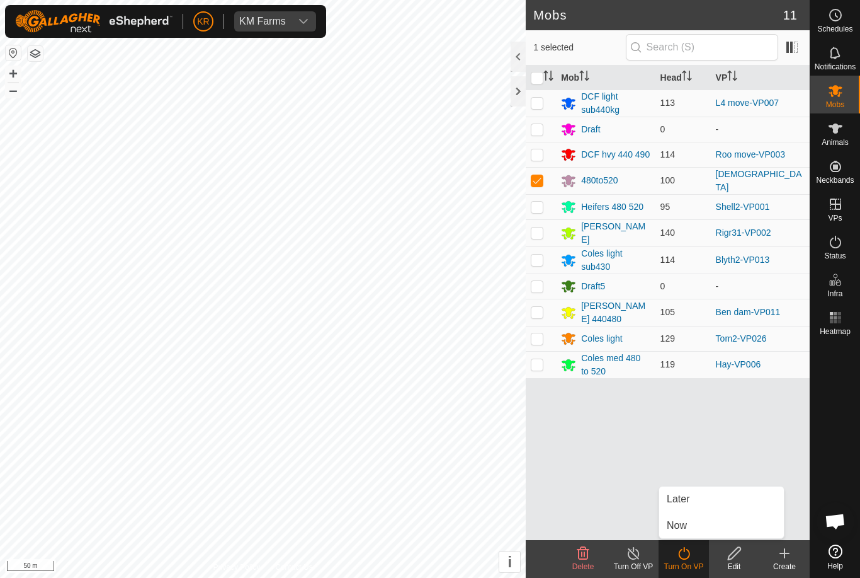
click at [705, 500] on link "Later" at bounding box center [721, 498] width 125 height 25
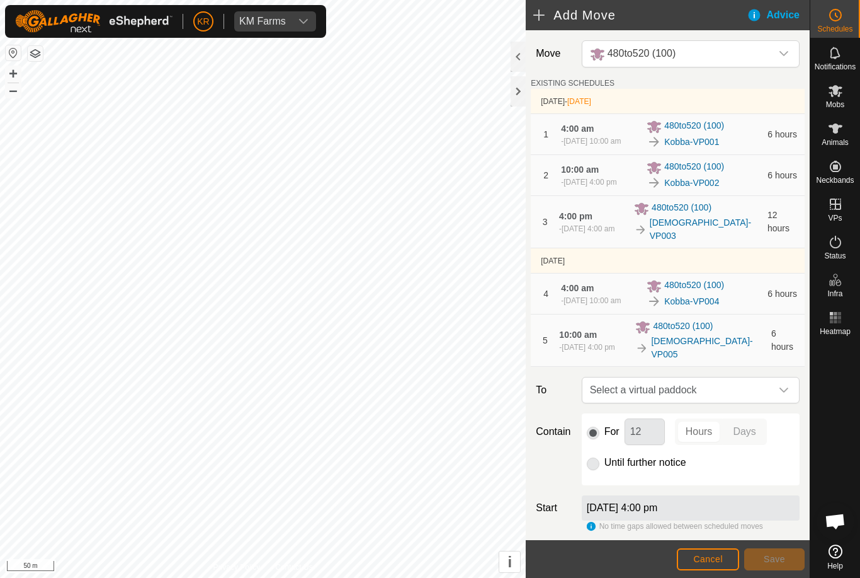
click at [770, 397] on span "Select a virtual paddock" at bounding box center [678, 389] width 186 height 25
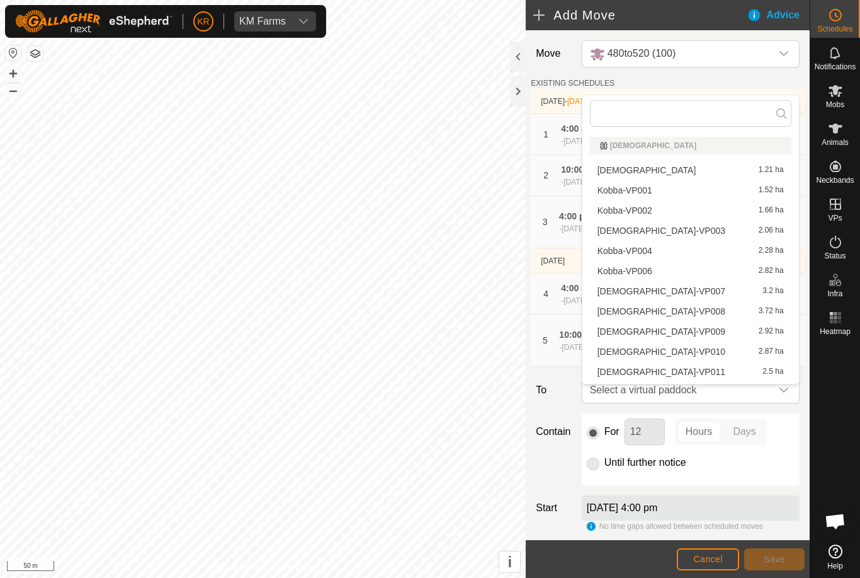
click at [722, 274] on div "[DEMOGRAPHIC_DATA]-VP006 2.82 ha" at bounding box center [691, 270] width 186 height 9
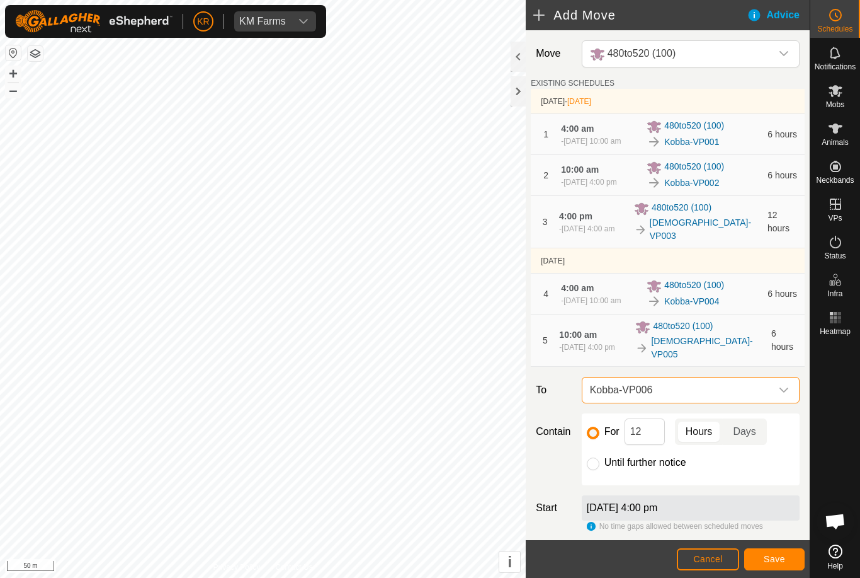
click at [774, 554] on span "Save" at bounding box center [774, 559] width 21 height 10
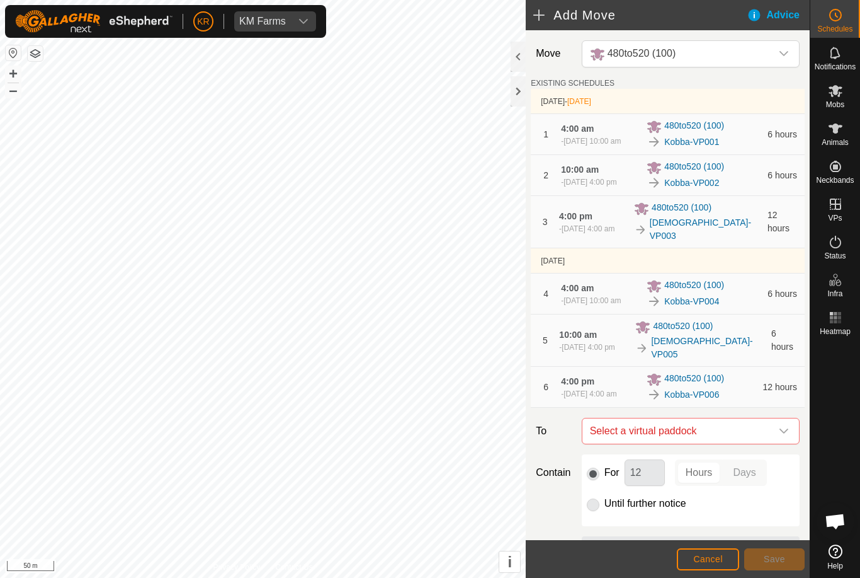
click at [778, 440] on div "dropdown trigger" at bounding box center [784, 430] width 25 height 25
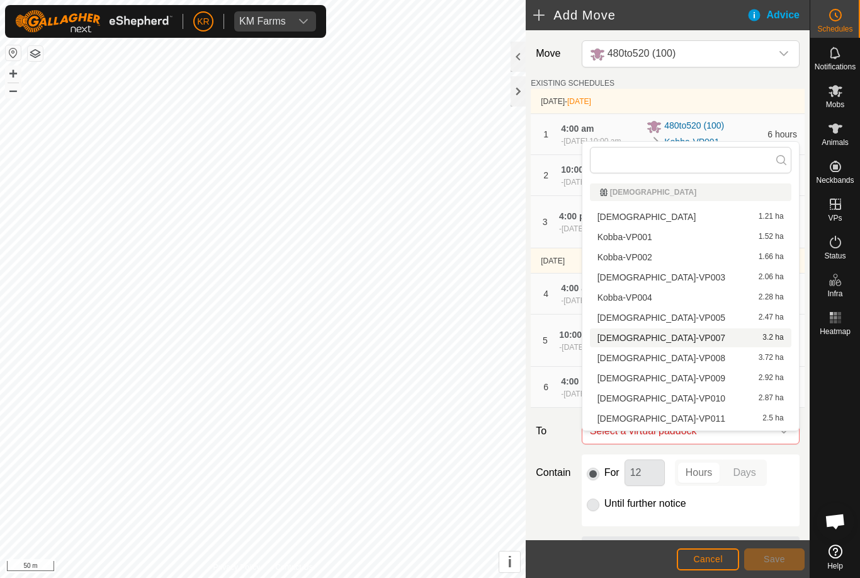
click at [721, 338] on div "[DEMOGRAPHIC_DATA]-VP007 3.2 ha" at bounding box center [691, 337] width 186 height 9
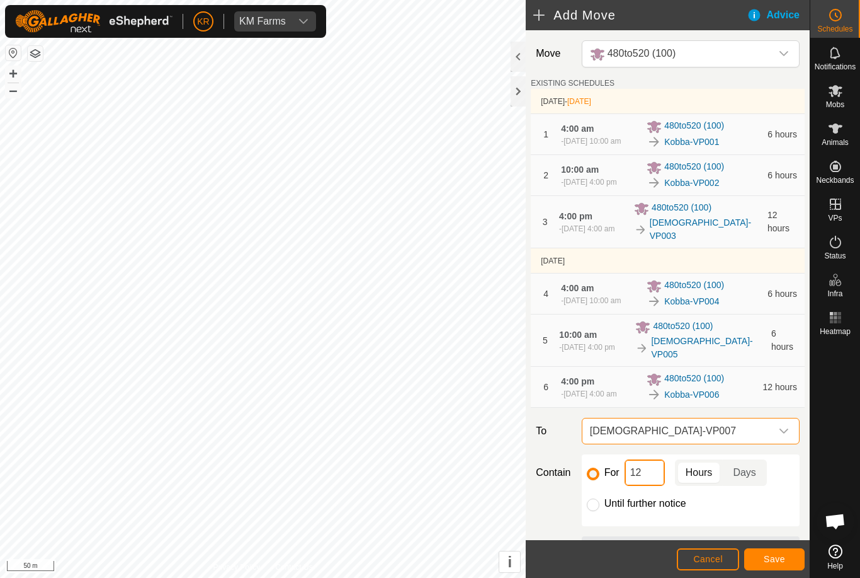
click at [654, 486] on input "12" at bounding box center [645, 472] width 40 height 26
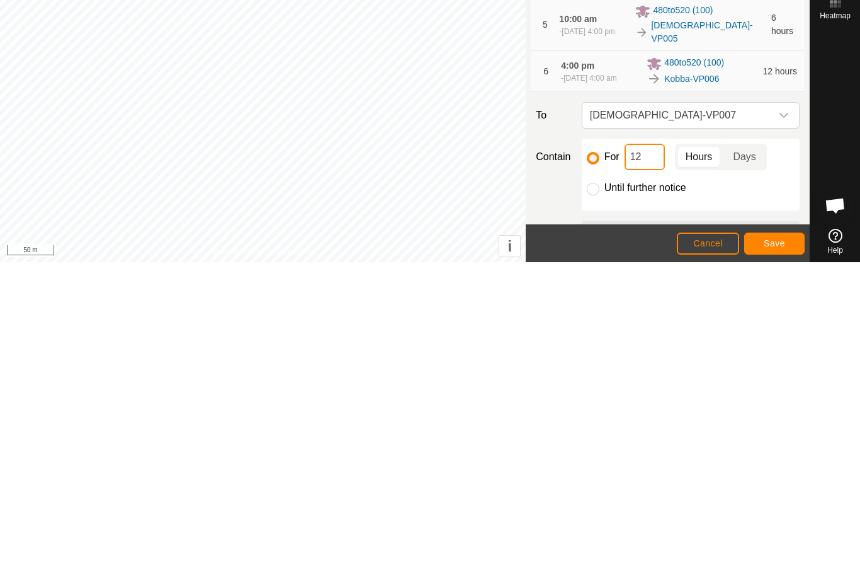
type input "1"
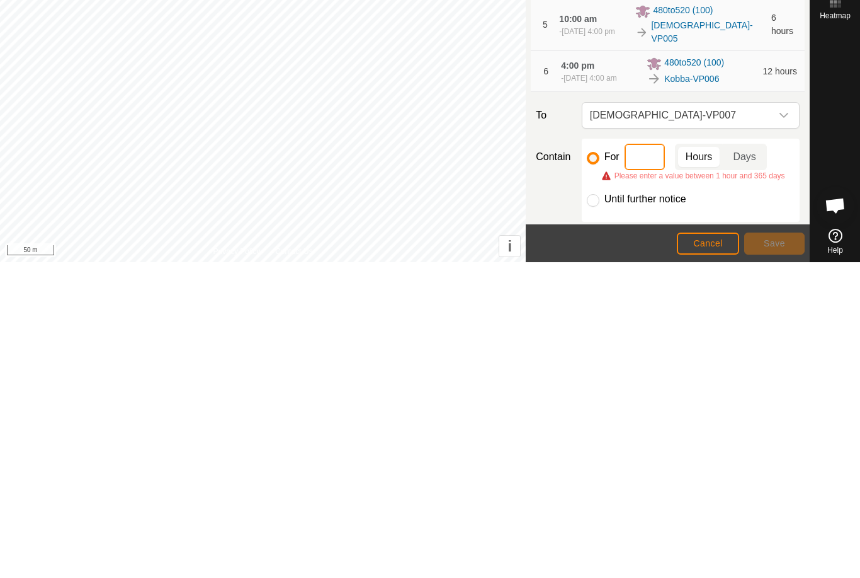
type input "6"
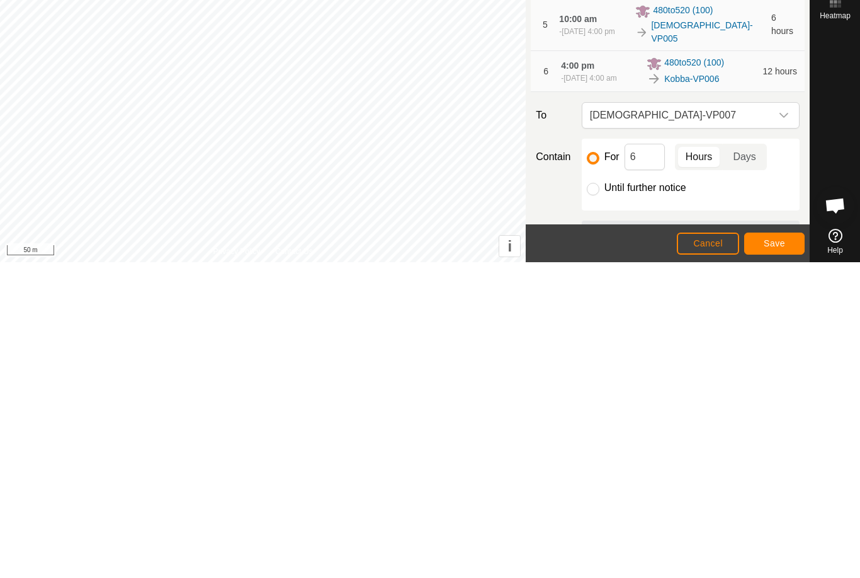
click at [777, 554] on span "Save" at bounding box center [774, 559] width 21 height 10
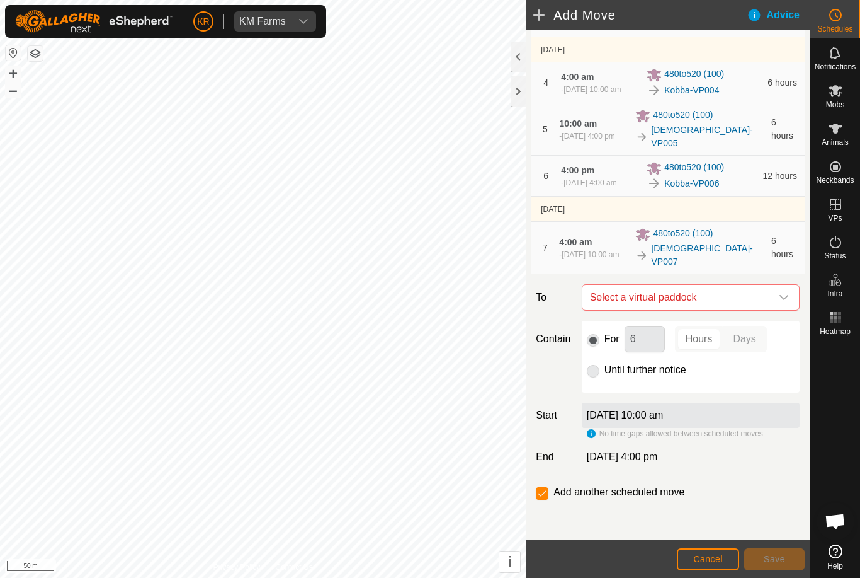
scroll to position [217, 0]
click at [785, 299] on icon "dropdown trigger" at bounding box center [784, 297] width 9 height 5
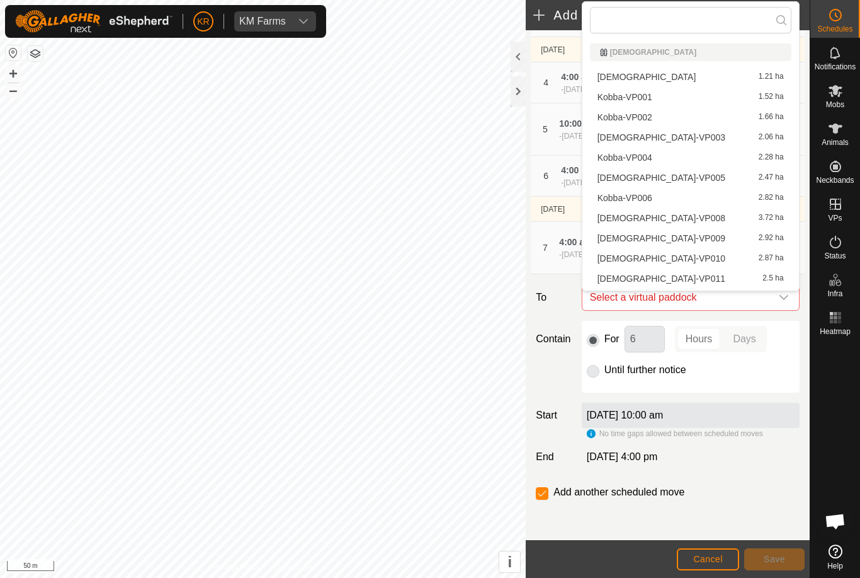
click at [714, 222] on div "[DEMOGRAPHIC_DATA]-VP008 3.72 ha" at bounding box center [691, 218] width 186 height 9
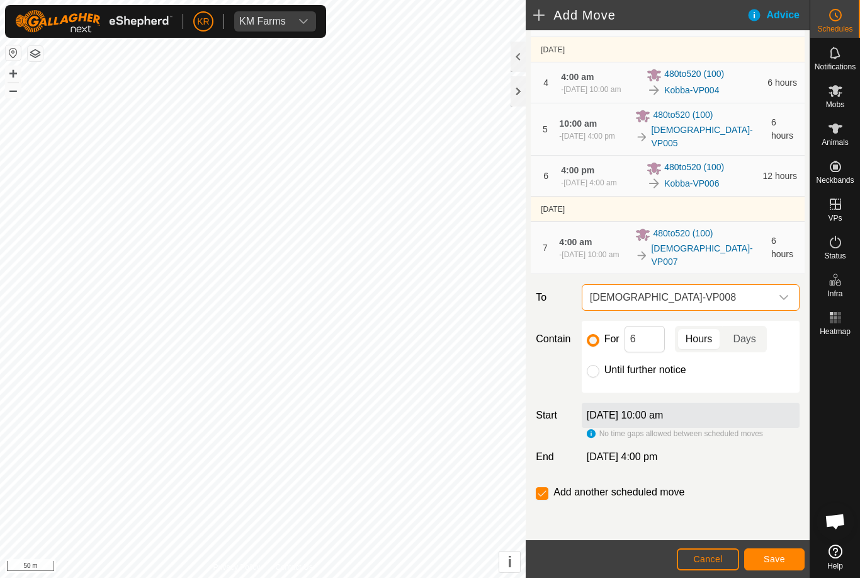
click at [784, 551] on button "Save" at bounding box center [774, 559] width 60 height 22
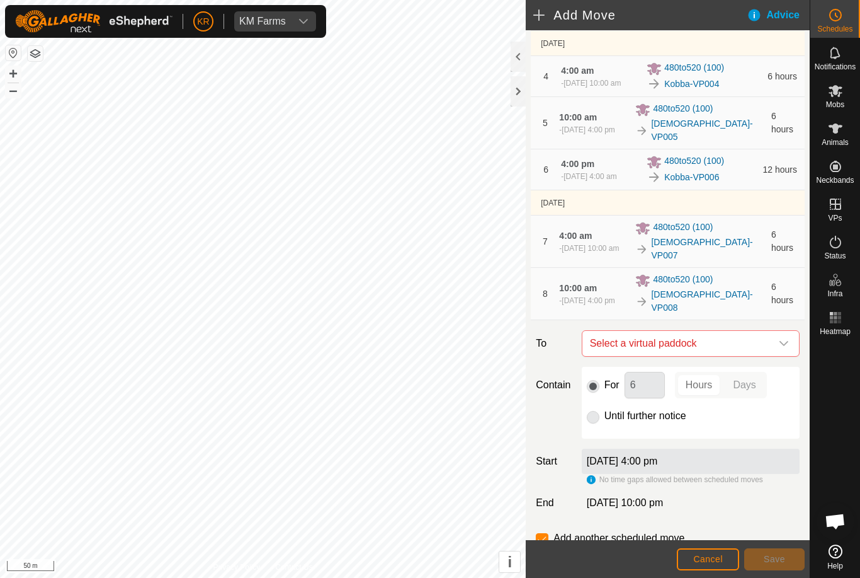
click at [779, 347] on icon "dropdown trigger" at bounding box center [784, 343] width 10 height 10
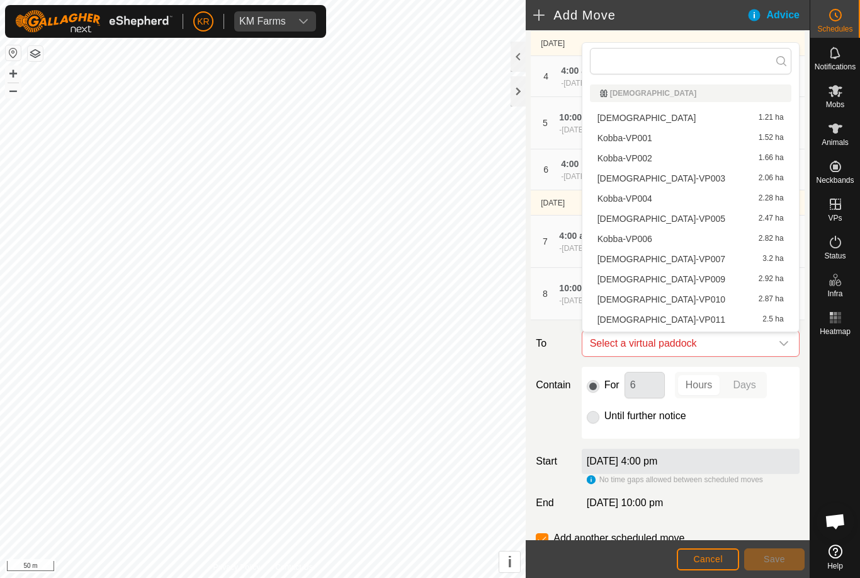
click at [711, 282] on div "[DEMOGRAPHIC_DATA]-VP009 2.92 ha" at bounding box center [691, 279] width 186 height 9
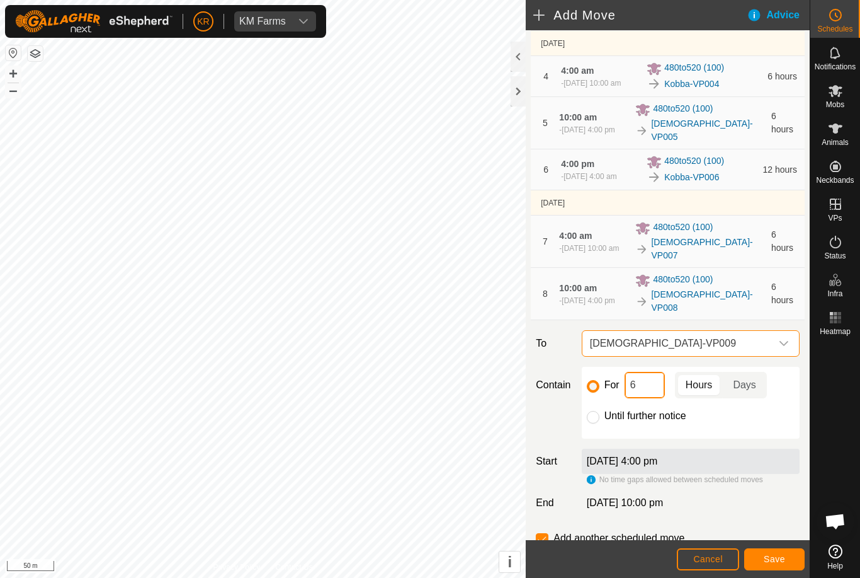
click at [656, 388] on input "6" at bounding box center [645, 385] width 40 height 26
click at [778, 548] on button "Save" at bounding box center [774, 559] width 60 height 22
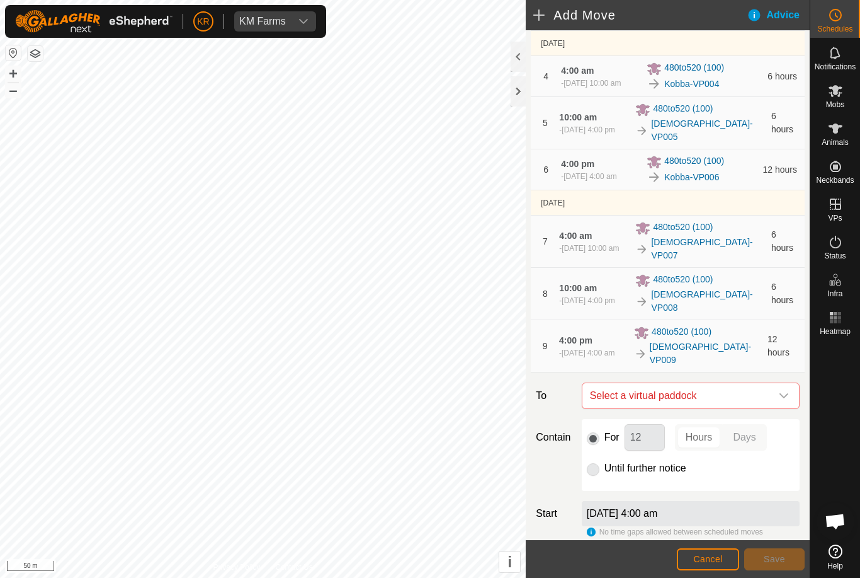
click at [780, 392] on icon "dropdown trigger" at bounding box center [784, 396] width 10 height 10
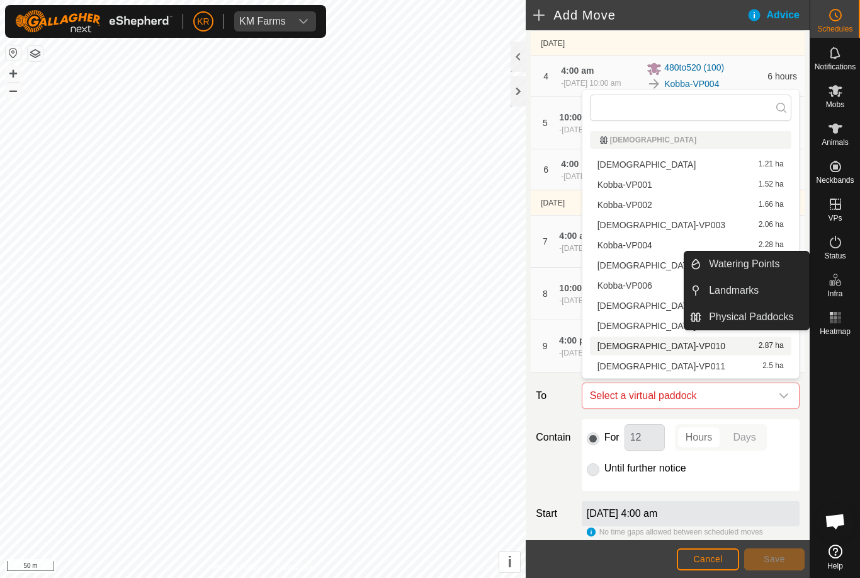
click at [716, 349] on div "[DEMOGRAPHIC_DATA]-VP010 2.87 ha" at bounding box center [691, 345] width 186 height 9
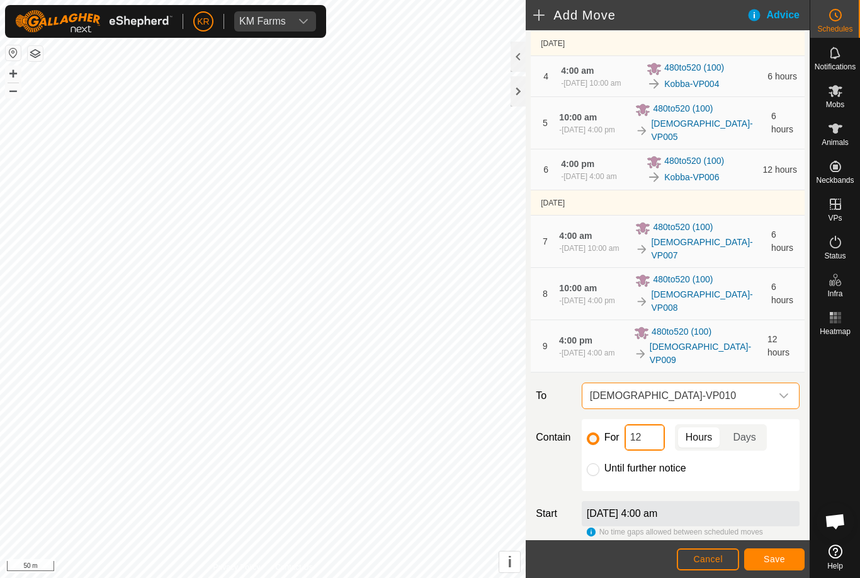
click at [658, 435] on input "12" at bounding box center [645, 437] width 40 height 26
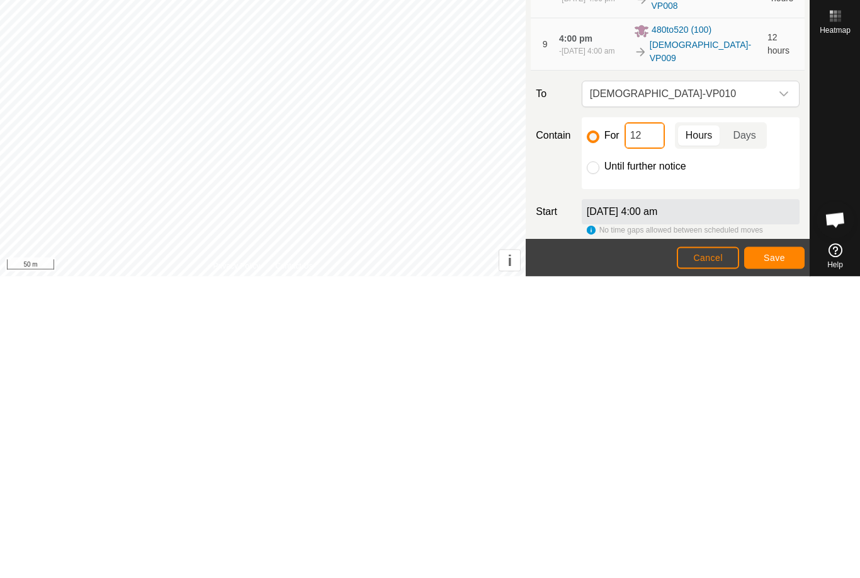
type input "1"
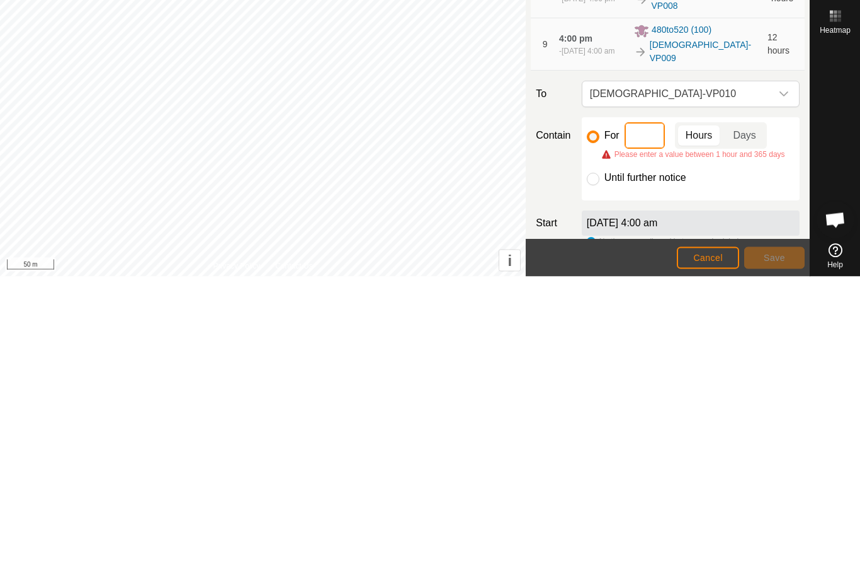
type input "6"
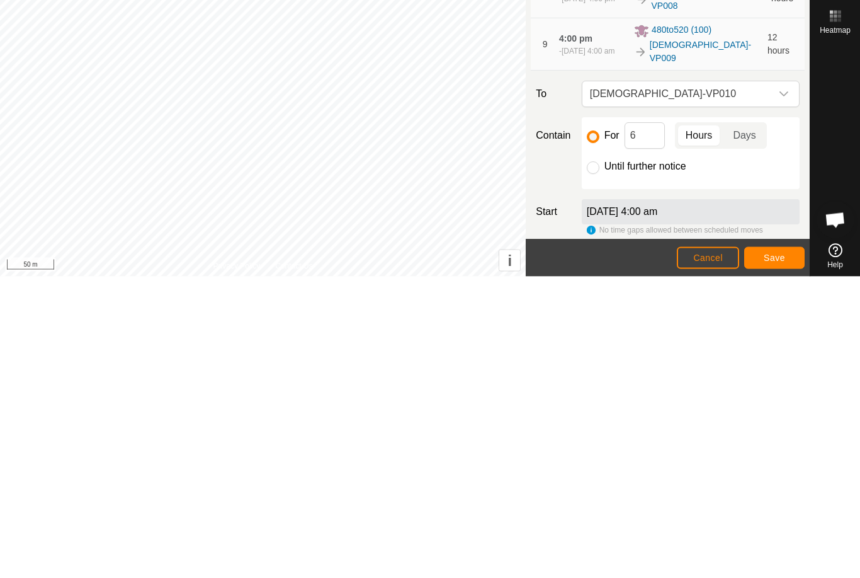
click at [780, 554] on span "Save" at bounding box center [774, 559] width 21 height 10
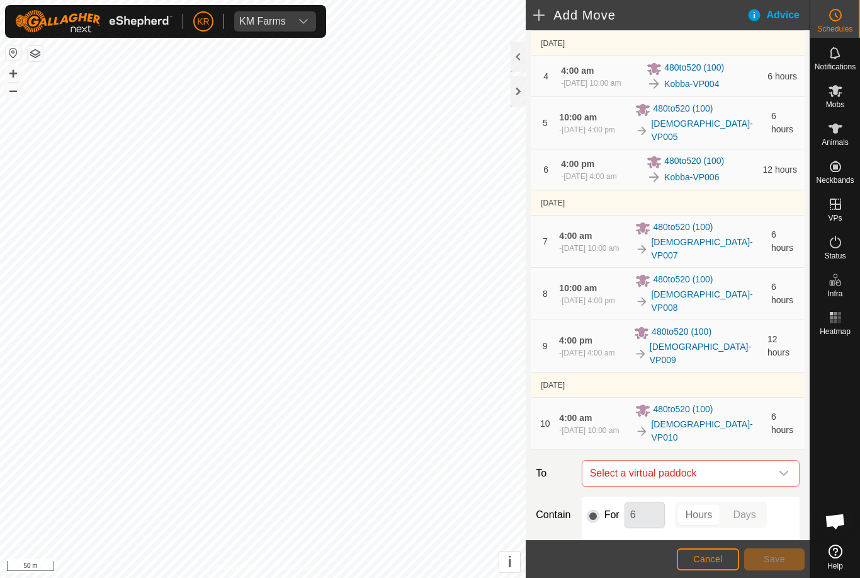
click at [769, 460] on span "Select a virtual paddock" at bounding box center [678, 472] width 186 height 25
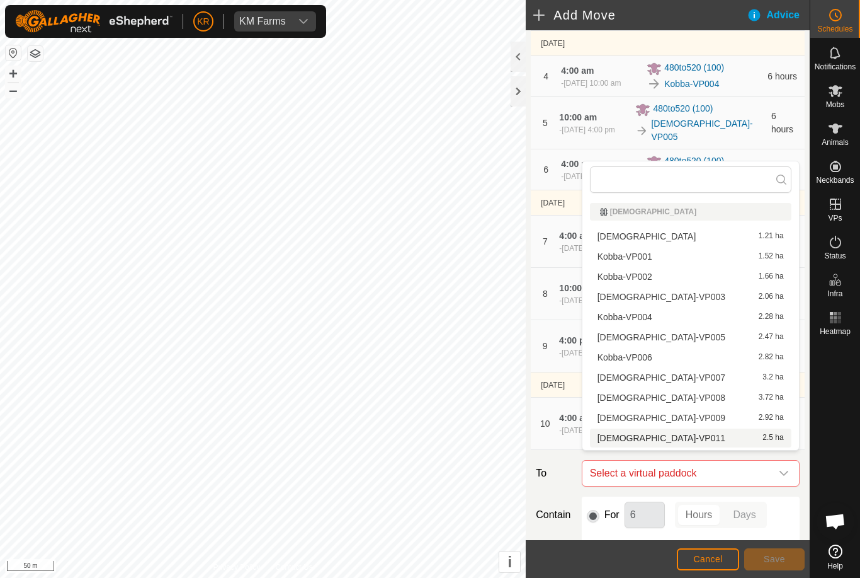
click at [719, 438] on div "[DEMOGRAPHIC_DATA]-VP011 2.5 ha" at bounding box center [691, 437] width 186 height 9
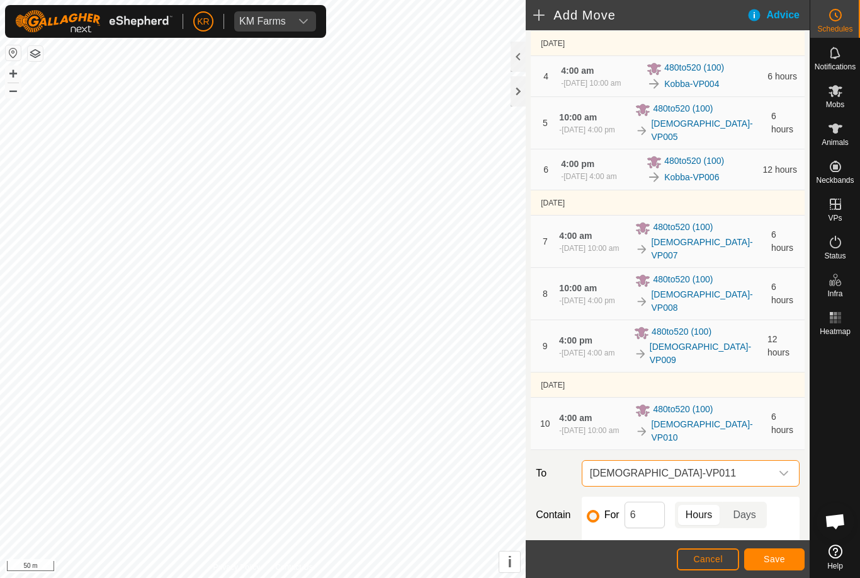
click at [780, 545] on footer "Cancel Save" at bounding box center [668, 559] width 284 height 38
click at [783, 555] on span "Save" at bounding box center [774, 559] width 21 height 10
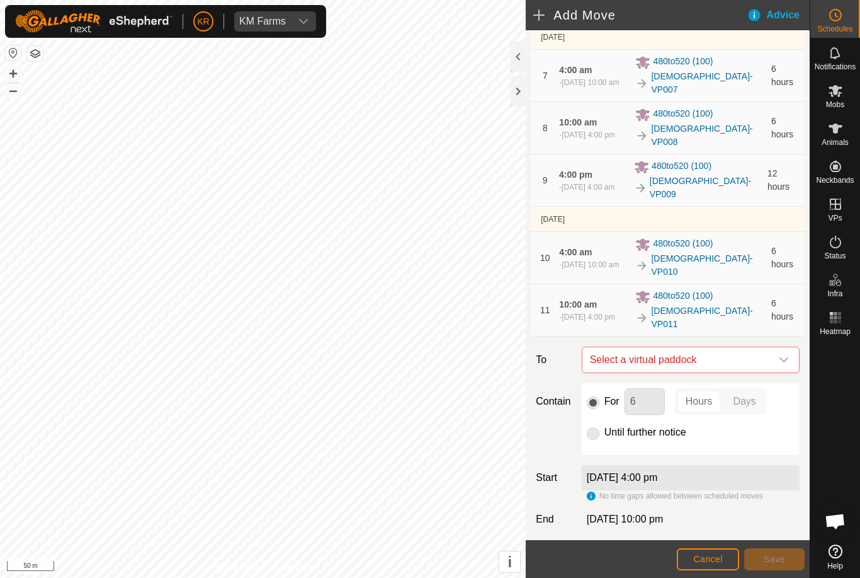
scroll to position [416, 0]
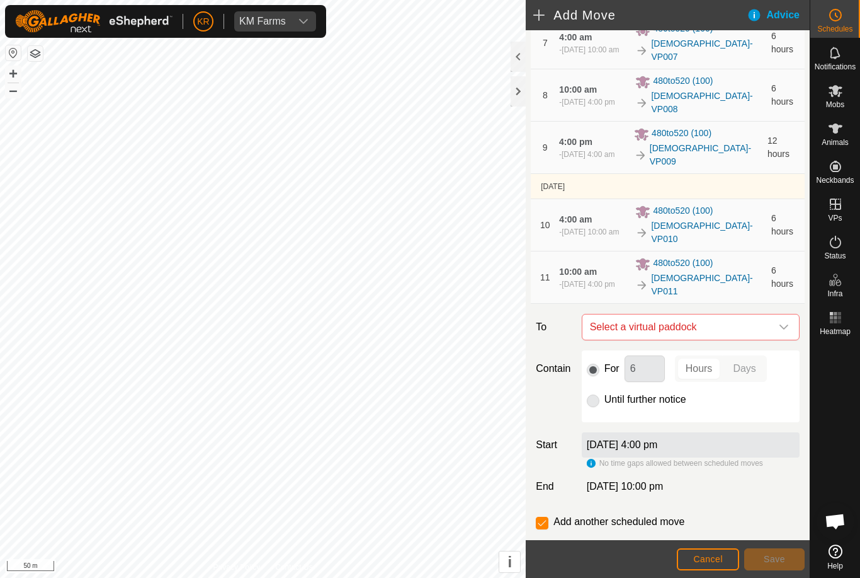
click at [783, 322] on icon "dropdown trigger" at bounding box center [784, 327] width 10 height 10
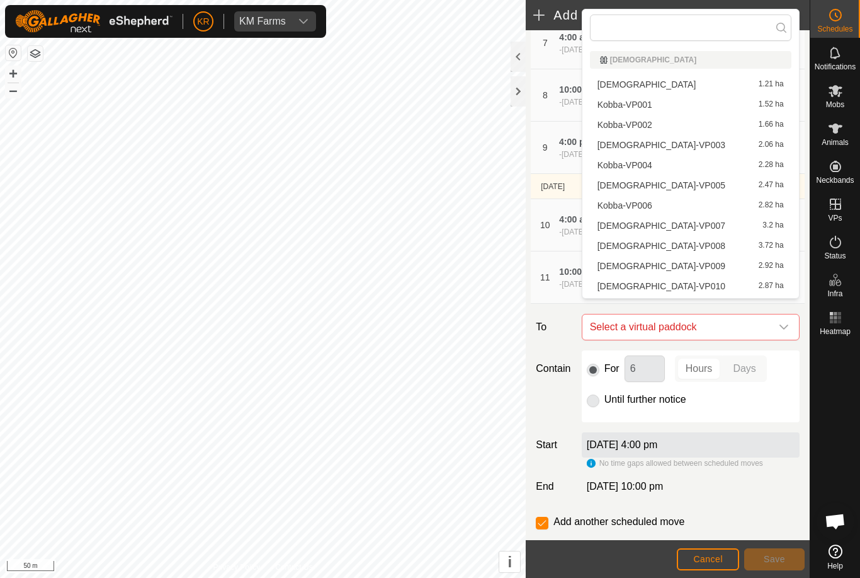
click at [758, 314] on span "Select a virtual paddock" at bounding box center [678, 326] width 186 height 25
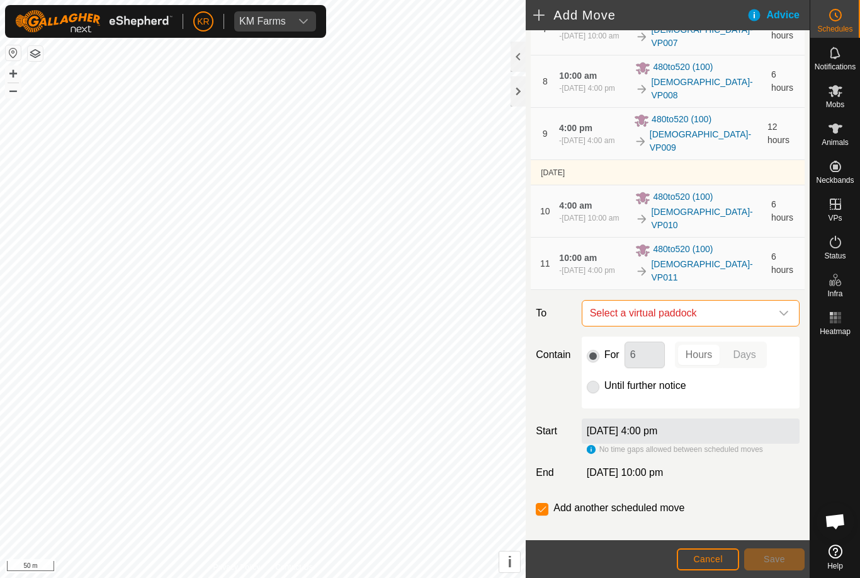
scroll to position [429, 0]
click at [769, 301] on span "Select a virtual paddock" at bounding box center [678, 313] width 186 height 25
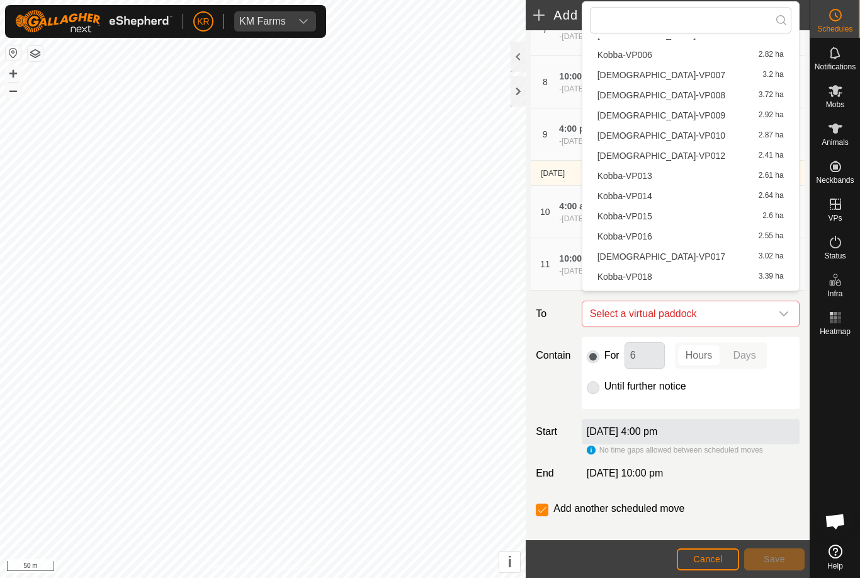
scroll to position [148, 0]
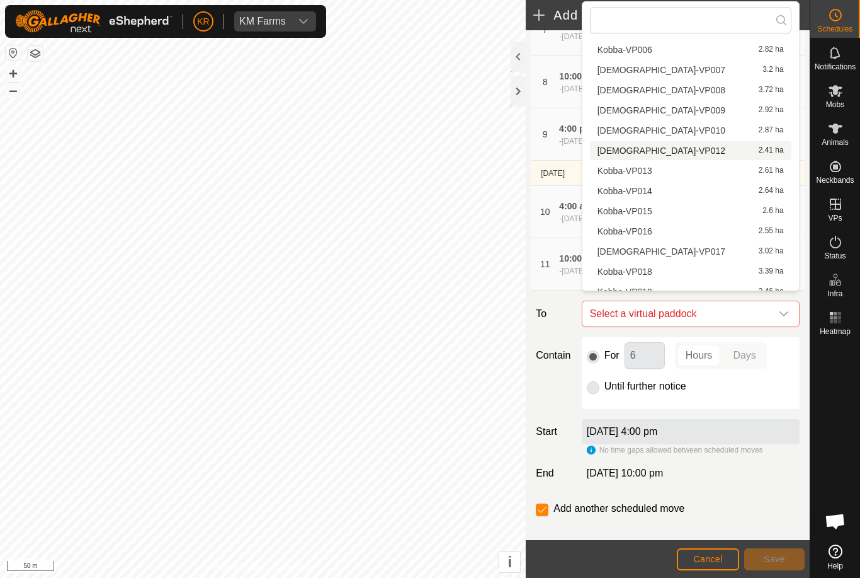
click at [680, 149] on div "[DEMOGRAPHIC_DATA]-VP012 2.41 ha" at bounding box center [691, 150] width 186 height 9
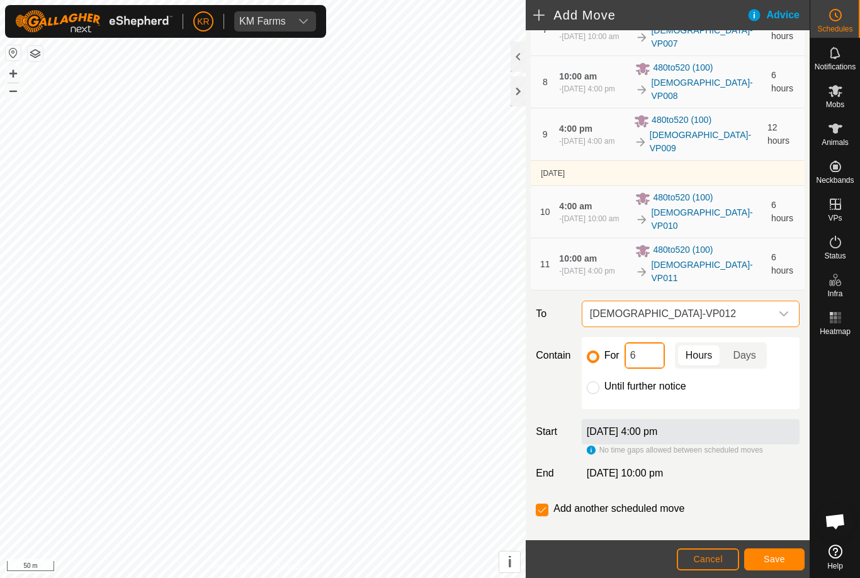
click at [654, 342] on input "6" at bounding box center [645, 355] width 40 height 26
click at [770, 564] on button "Save" at bounding box center [774, 559] width 60 height 22
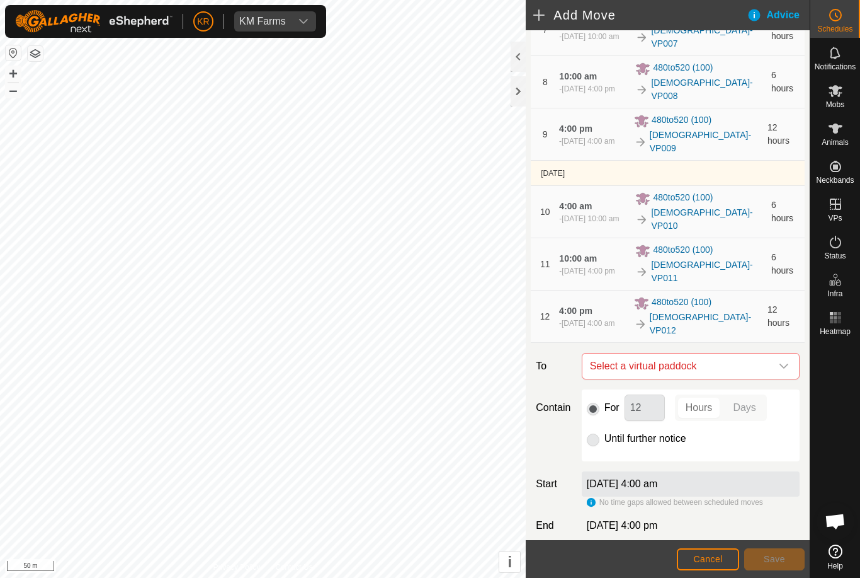
click at [779, 361] on icon "dropdown trigger" at bounding box center [784, 366] width 10 height 10
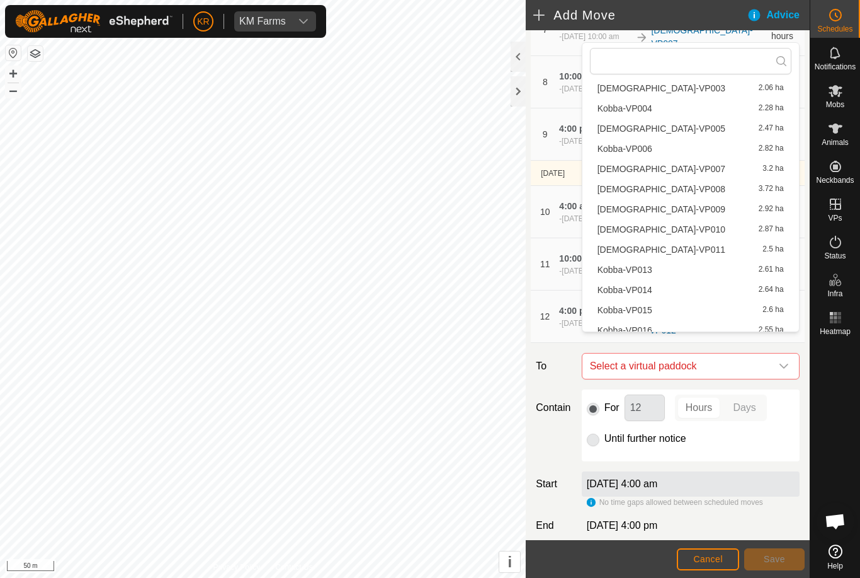
scroll to position [98, 0]
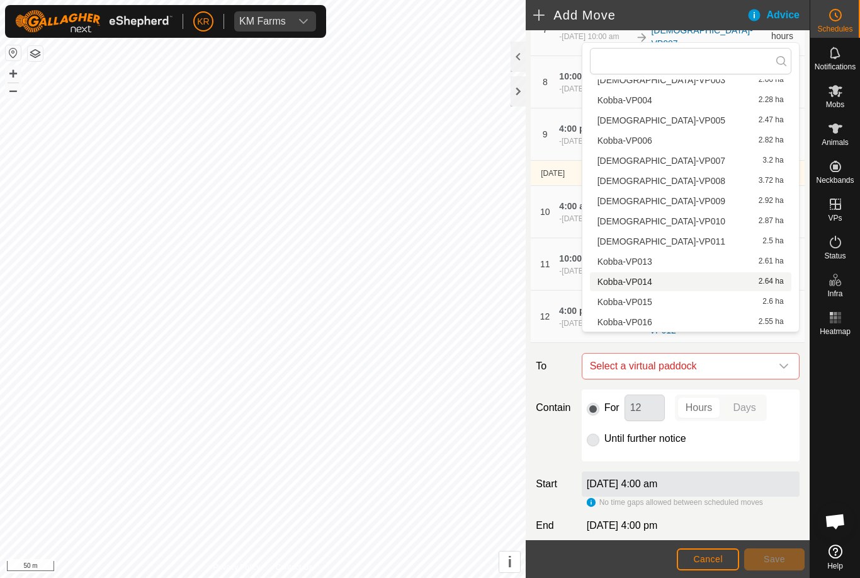
click at [749, 273] on li "[DEMOGRAPHIC_DATA]-VP014 2.64 ha" at bounding box center [691, 281] width 202 height 19
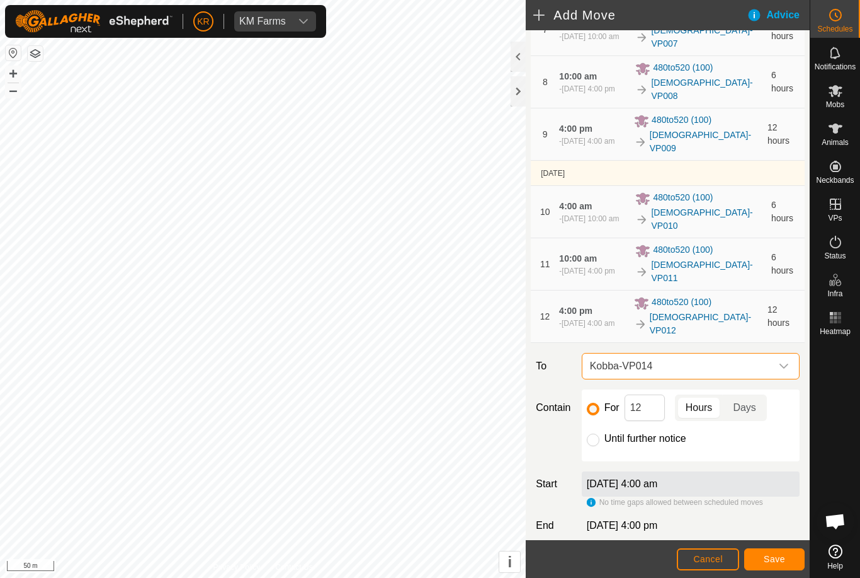
click at [770, 353] on span "Kobba-VP014" at bounding box center [678, 365] width 186 height 25
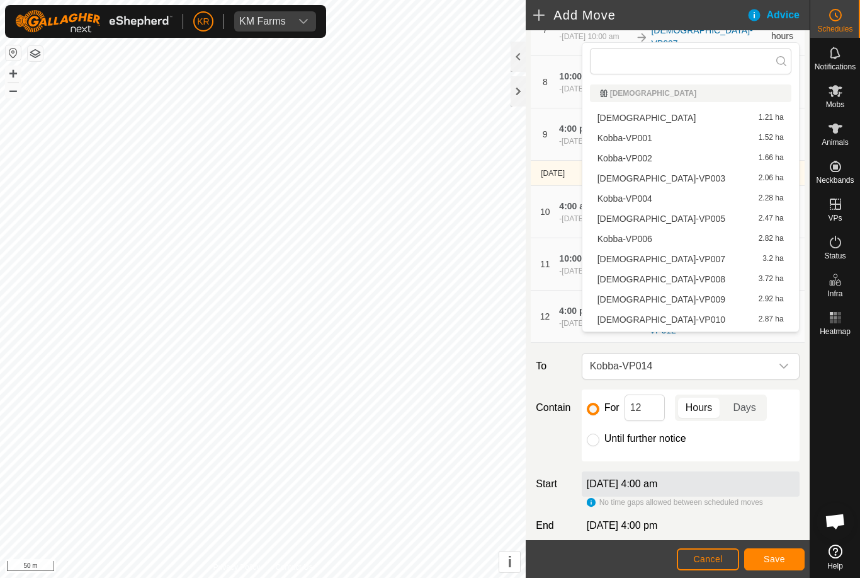
scroll to position [58, 0]
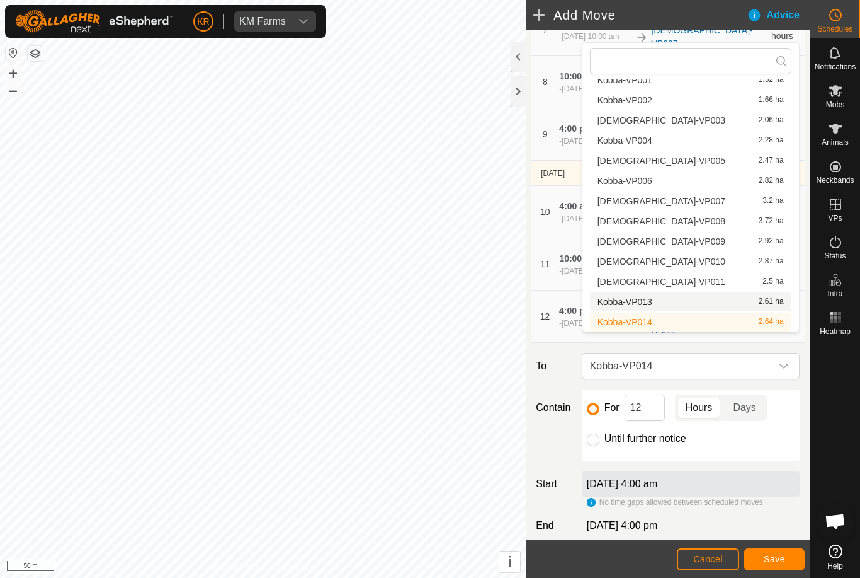
click at [772, 300] on span "2.61 ha" at bounding box center [771, 301] width 25 height 9
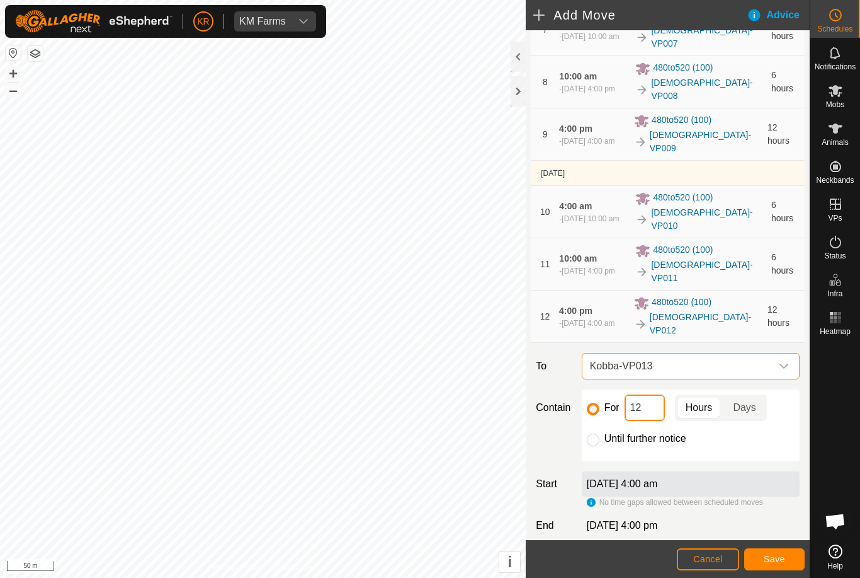
click at [644, 394] on input "12" at bounding box center [645, 407] width 40 height 26
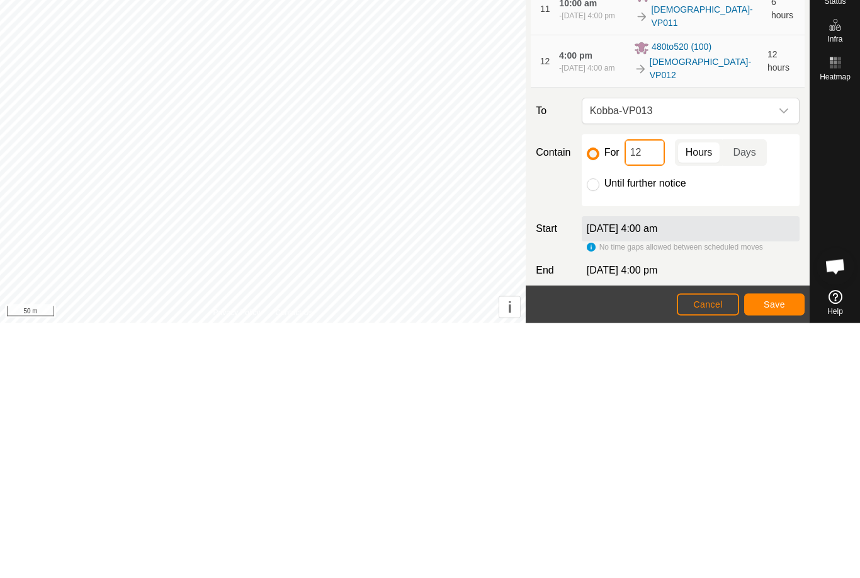
type input "1"
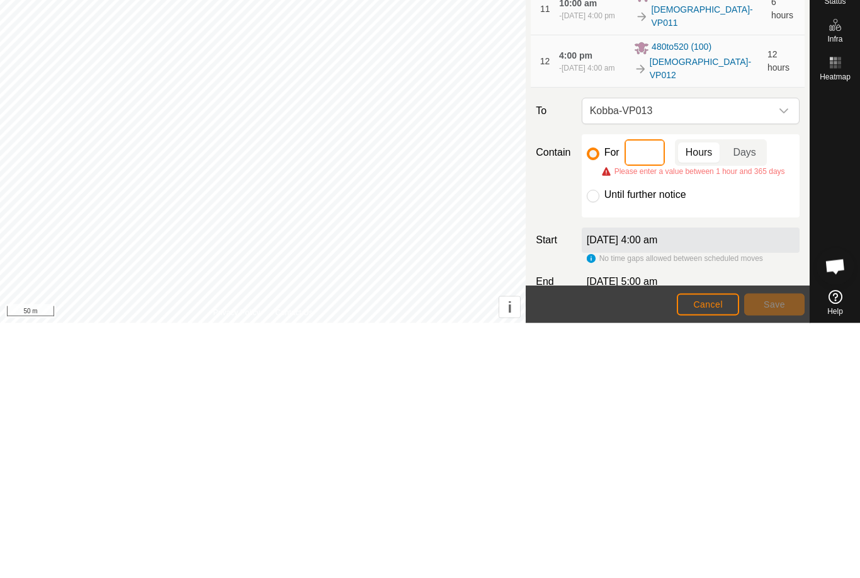
type input "6"
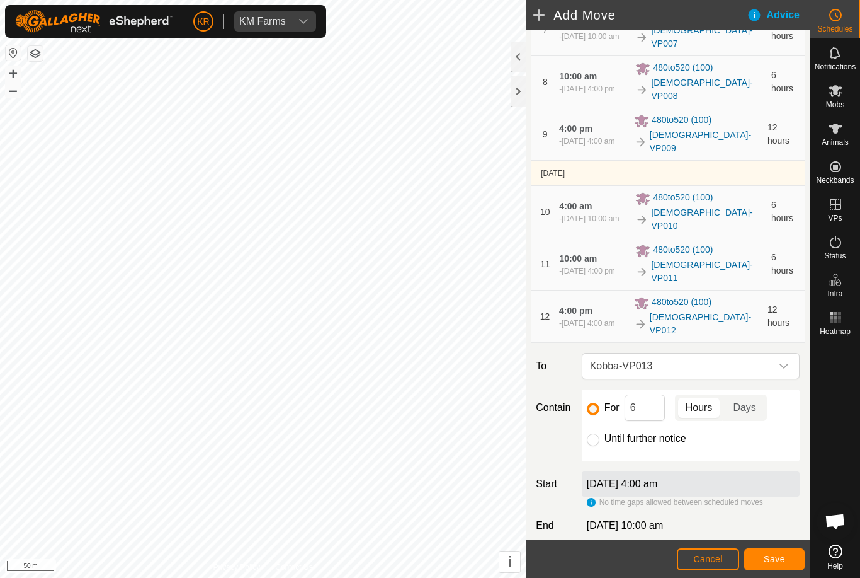
click at [775, 548] on button "Save" at bounding box center [774, 559] width 60 height 22
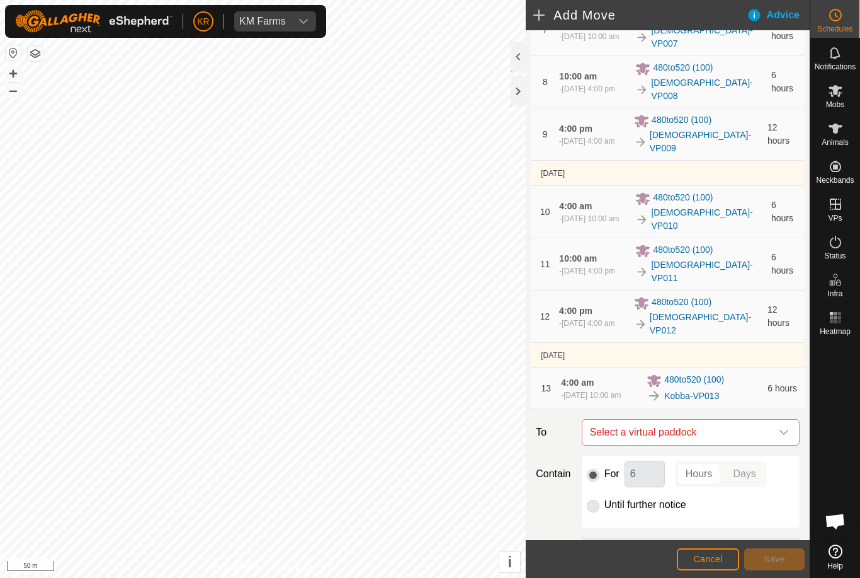
click at [781, 427] on icon "dropdown trigger" at bounding box center [784, 432] width 10 height 10
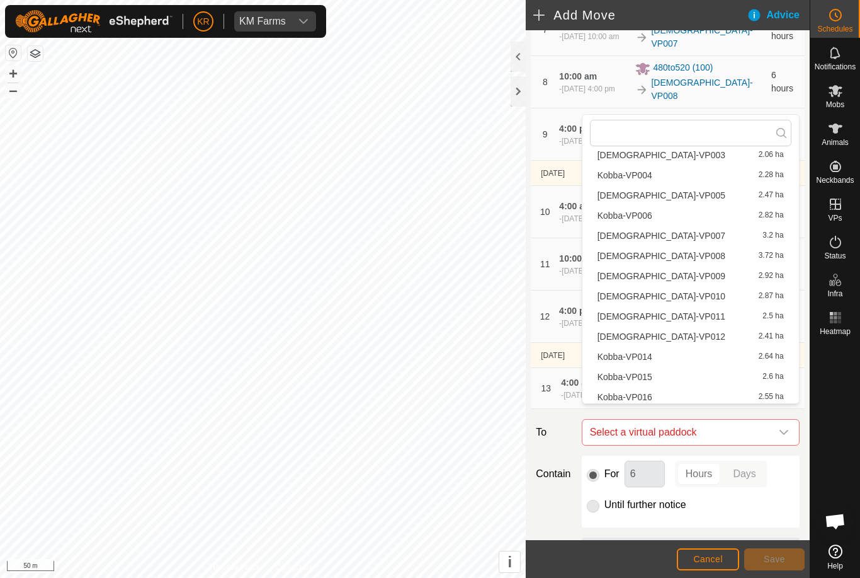
scroll to position [105, 0]
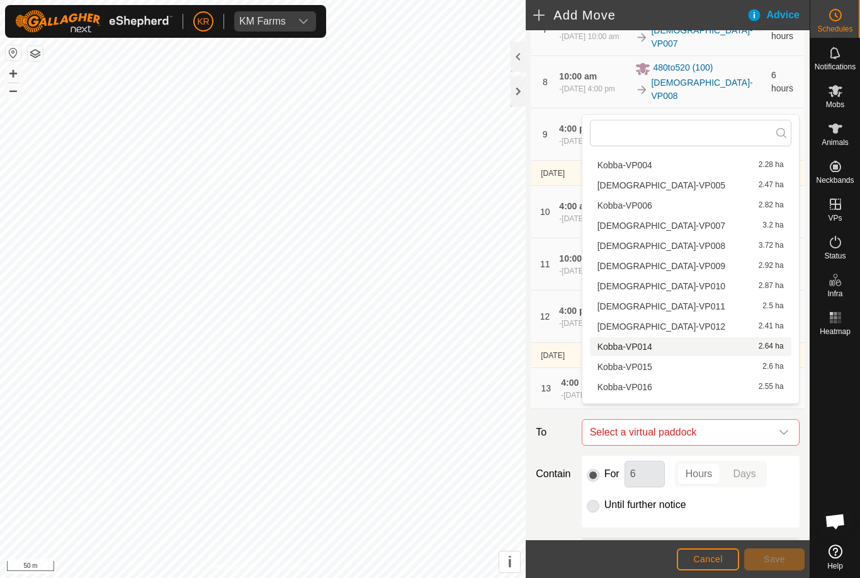
click at [709, 350] on div "[DEMOGRAPHIC_DATA]-VP014 2.64 ha" at bounding box center [691, 346] width 186 height 9
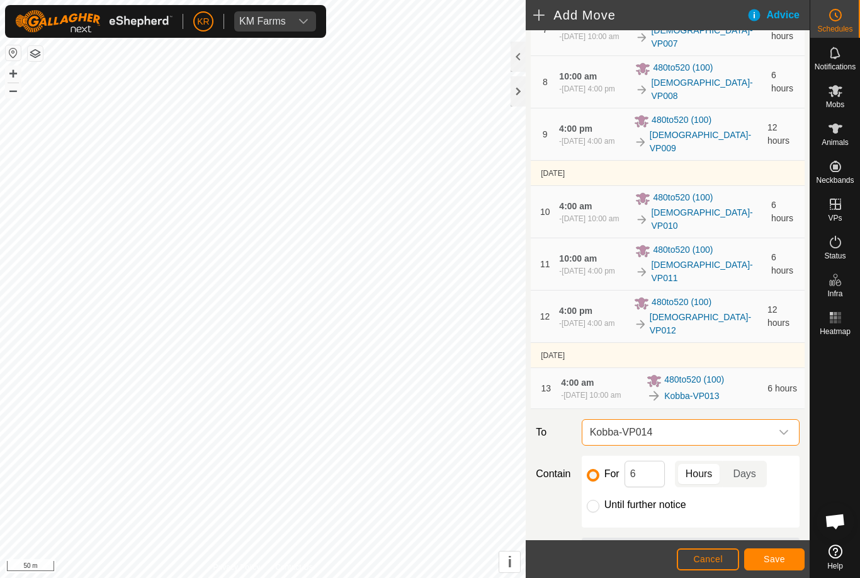
click at [767, 558] on span "Save" at bounding box center [774, 559] width 21 height 10
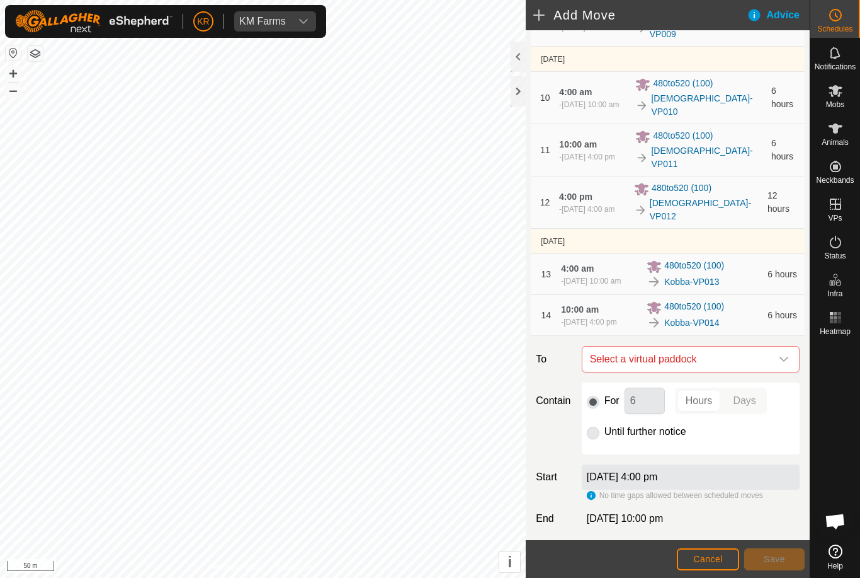
scroll to position [579, 0]
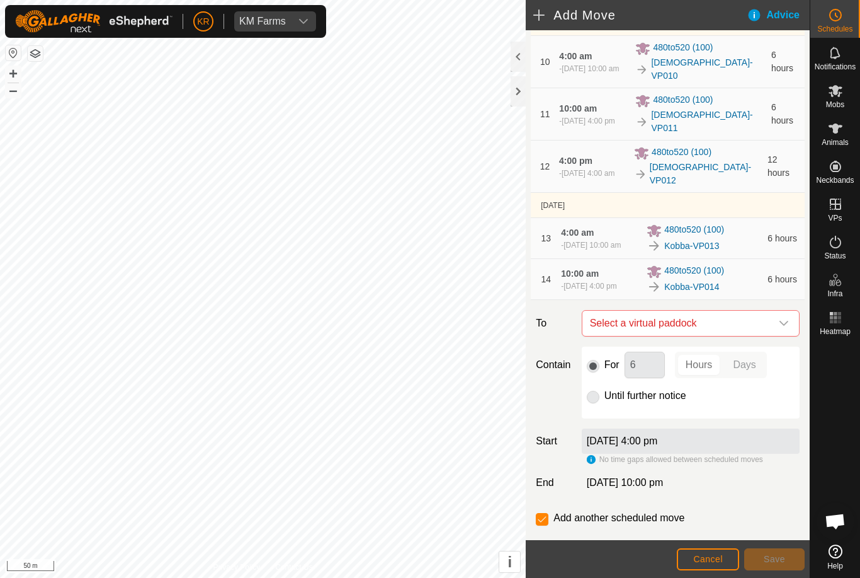
click at [780, 318] on icon "dropdown trigger" at bounding box center [784, 323] width 10 height 10
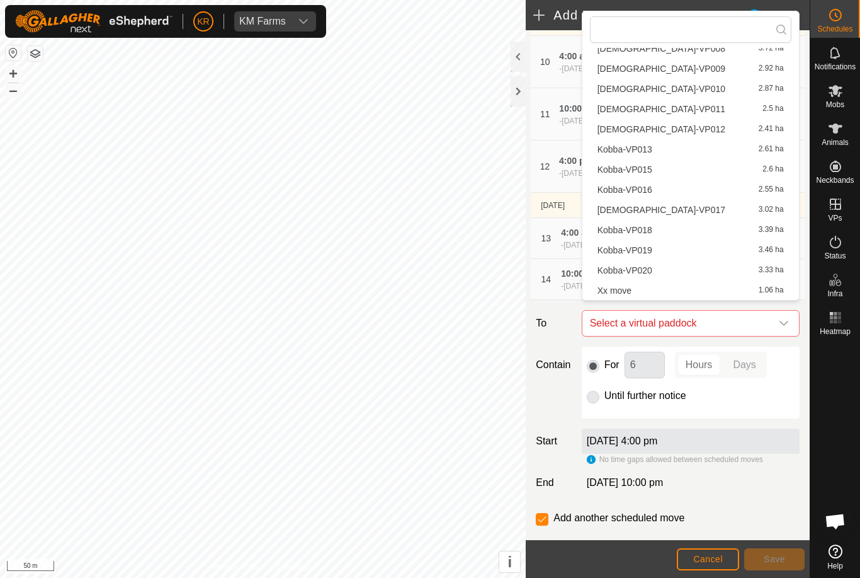
scroll to position [199, 0]
click at [733, 172] on div "[DEMOGRAPHIC_DATA]-VP015 2.6 ha" at bounding box center [691, 169] width 186 height 9
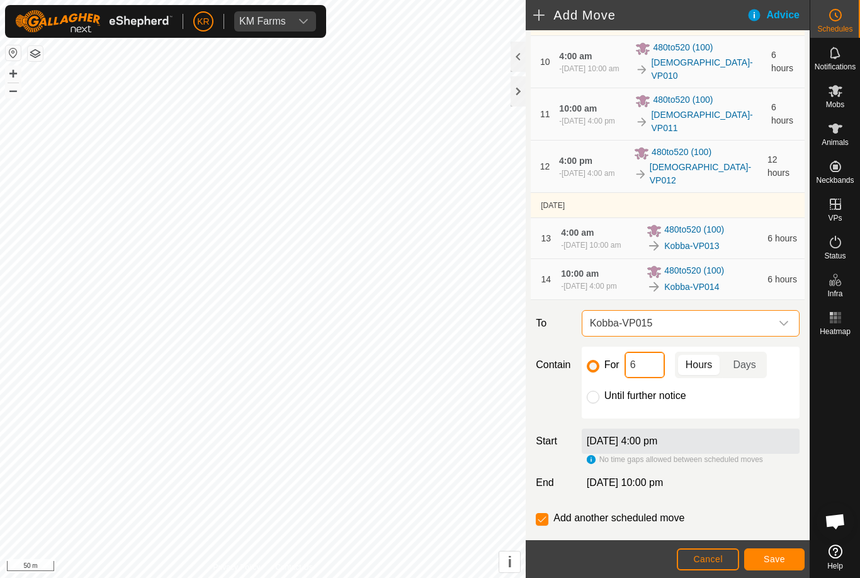
click at [652, 358] on input "6" at bounding box center [645, 364] width 40 height 26
click at [762, 552] on button "Save" at bounding box center [774, 559] width 60 height 22
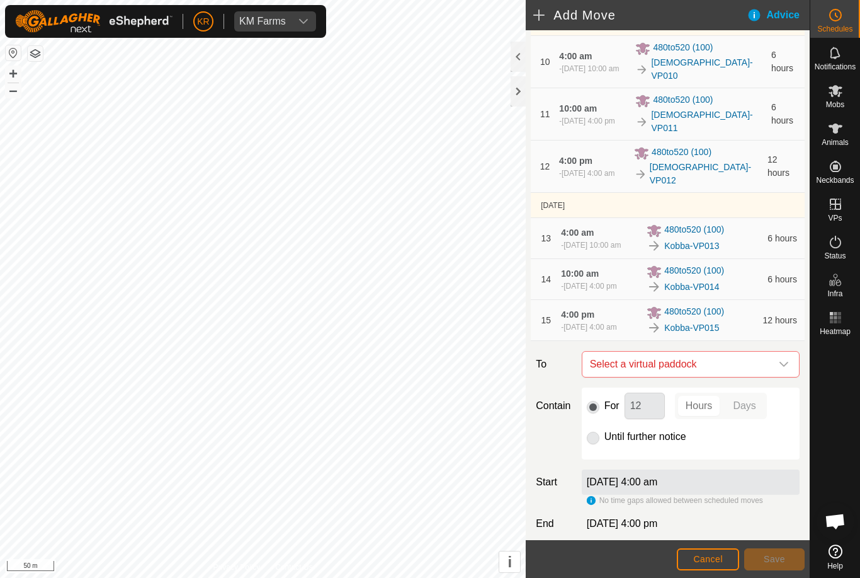
click at [770, 360] on span "Select a virtual paddock" at bounding box center [678, 363] width 186 height 25
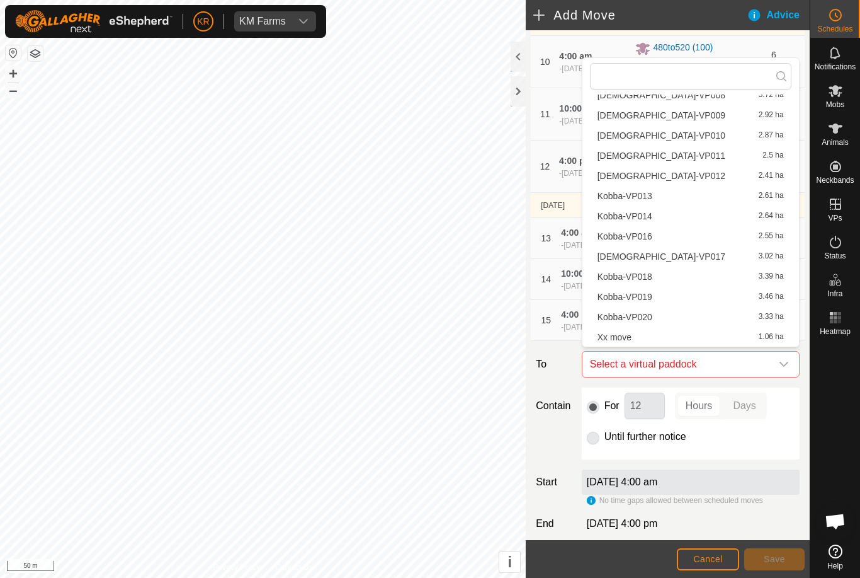
click at [727, 241] on div "[DEMOGRAPHIC_DATA]-VP016 2.55 ha" at bounding box center [691, 236] width 186 height 9
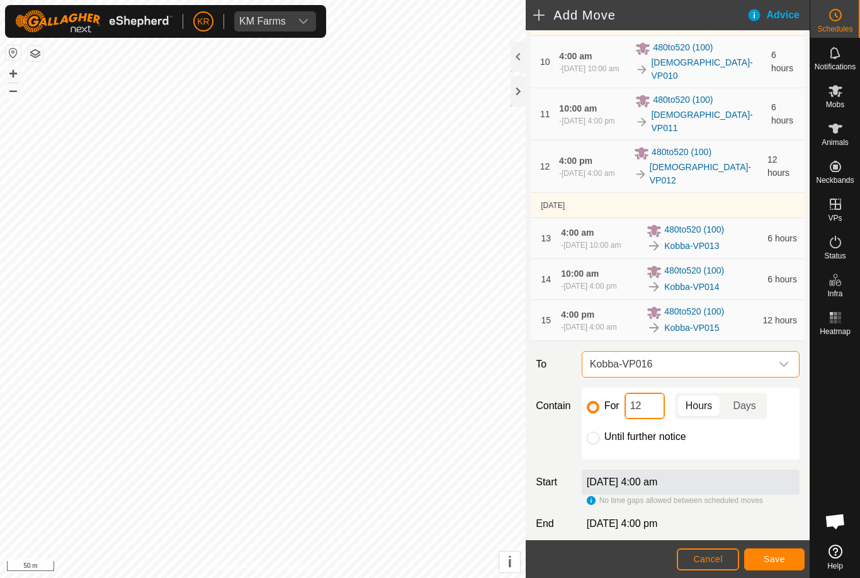
click at [663, 397] on input "12" at bounding box center [645, 405] width 40 height 26
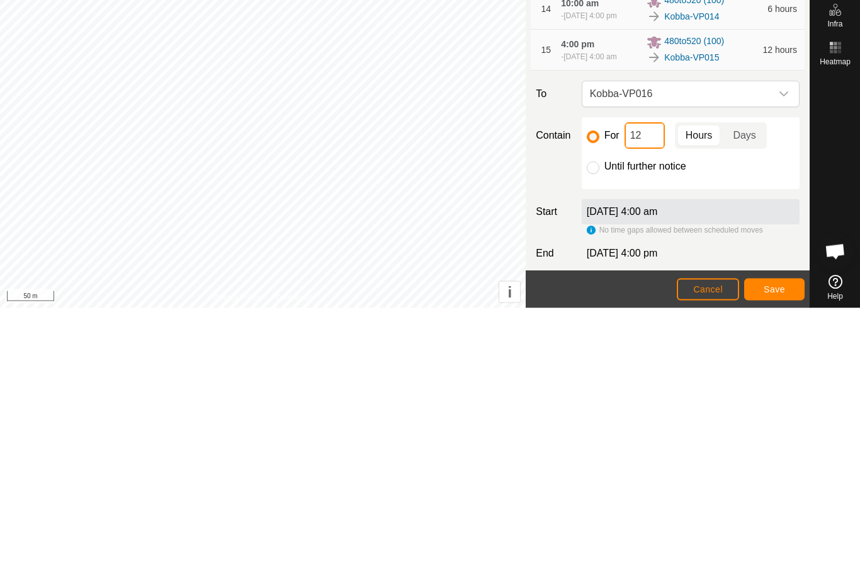
type input "1"
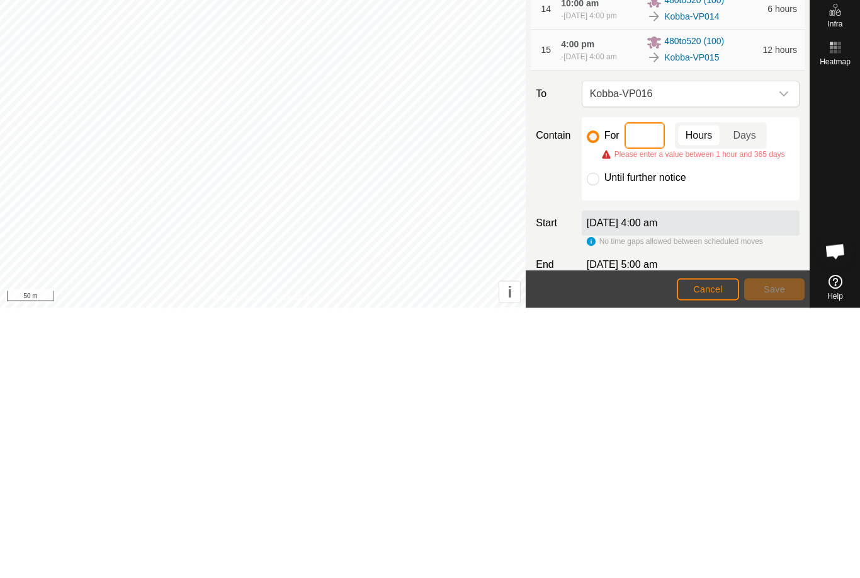
type input "6"
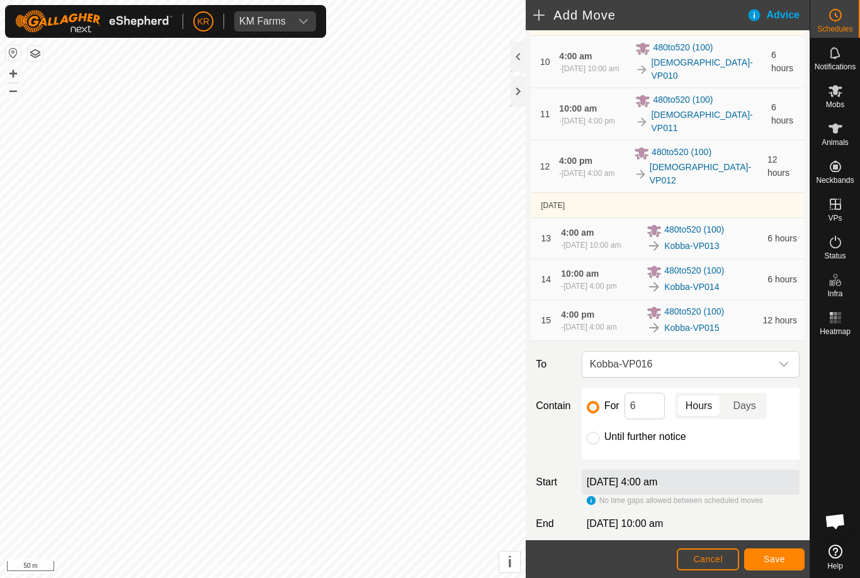
click at [780, 552] on button "Save" at bounding box center [774, 559] width 60 height 22
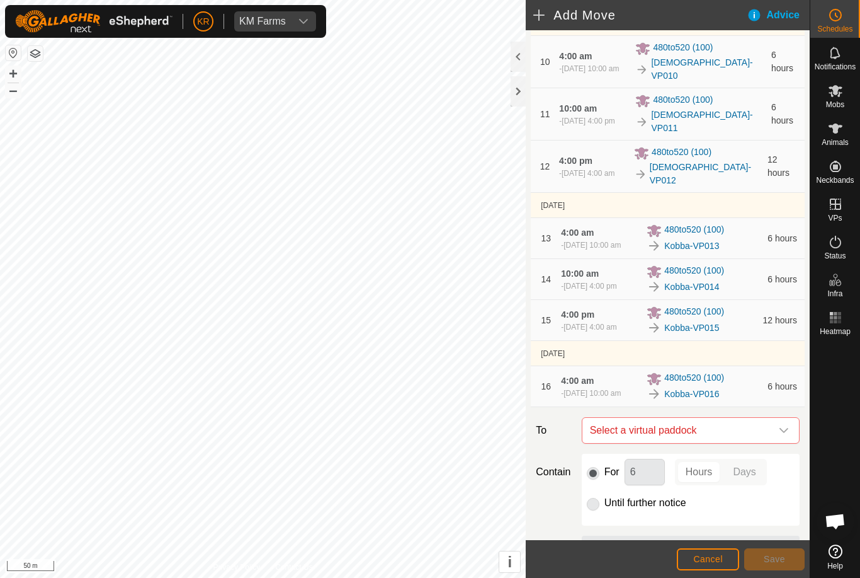
click at [770, 428] on span "Select a virtual paddock" at bounding box center [678, 430] width 186 height 25
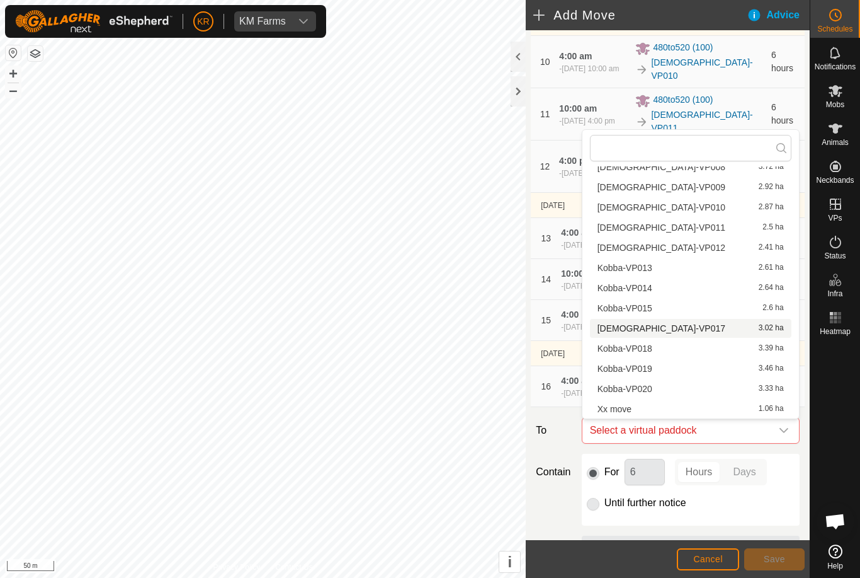
click at [697, 333] on div "[DEMOGRAPHIC_DATA]-VP017 3.02 ha" at bounding box center [691, 328] width 186 height 9
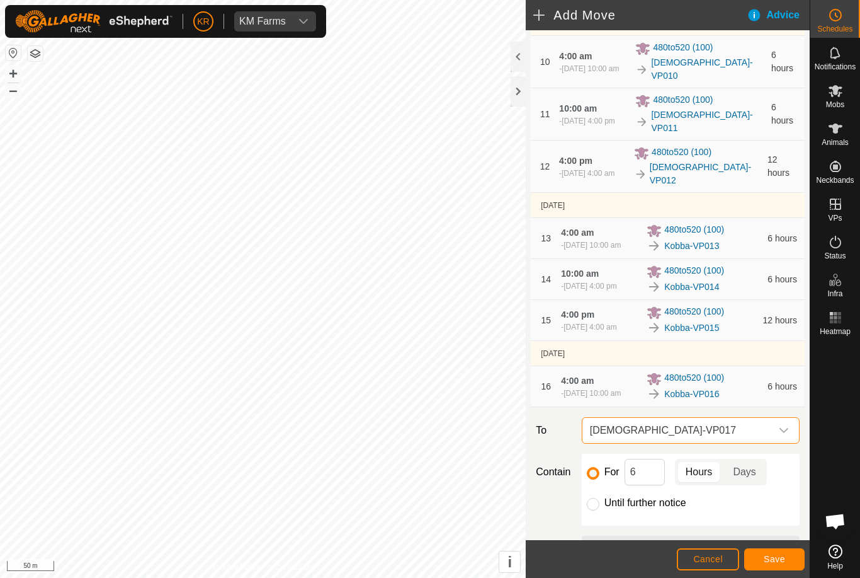
click at [779, 555] on span "Save" at bounding box center [774, 559] width 21 height 10
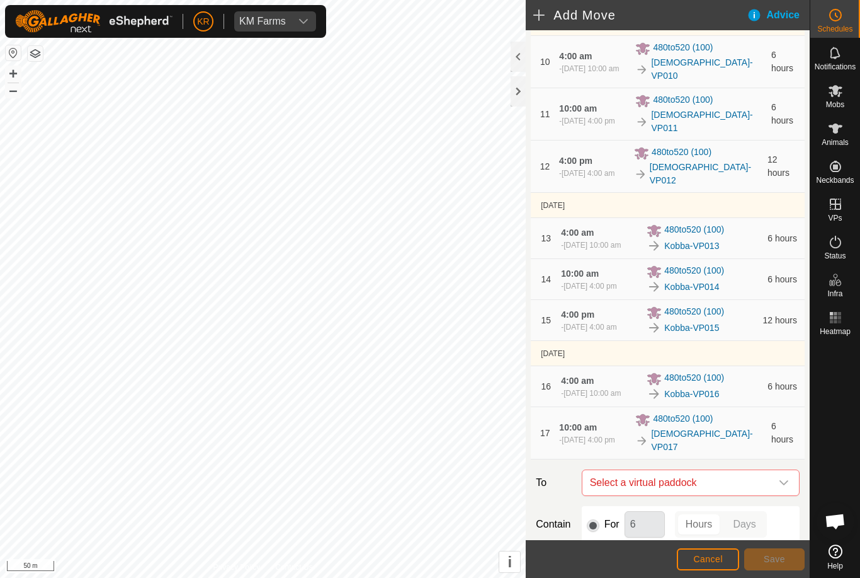
click at [777, 477] on div "dropdown trigger" at bounding box center [784, 482] width 25 height 25
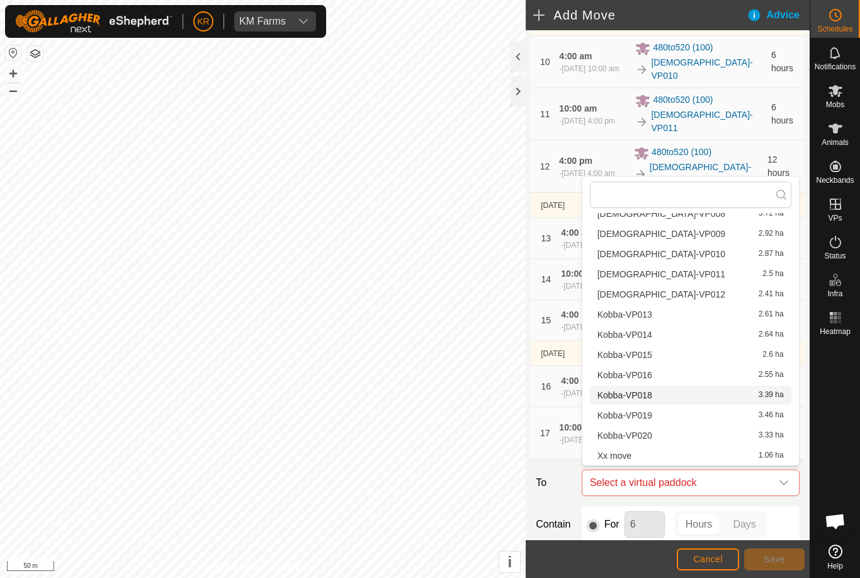
click at [705, 398] on div "Kobba-VP018 3.39 ha" at bounding box center [691, 395] width 186 height 9
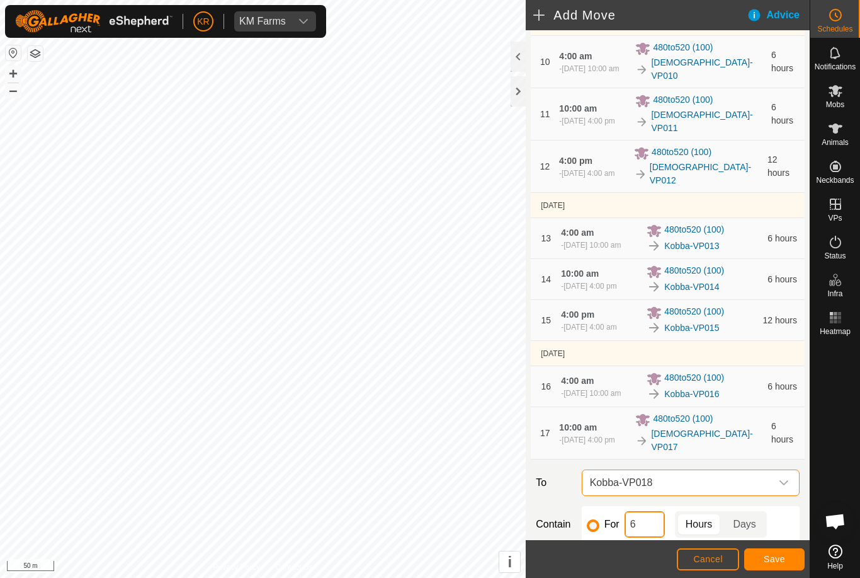
click at [661, 523] on input "6" at bounding box center [645, 524] width 40 height 26
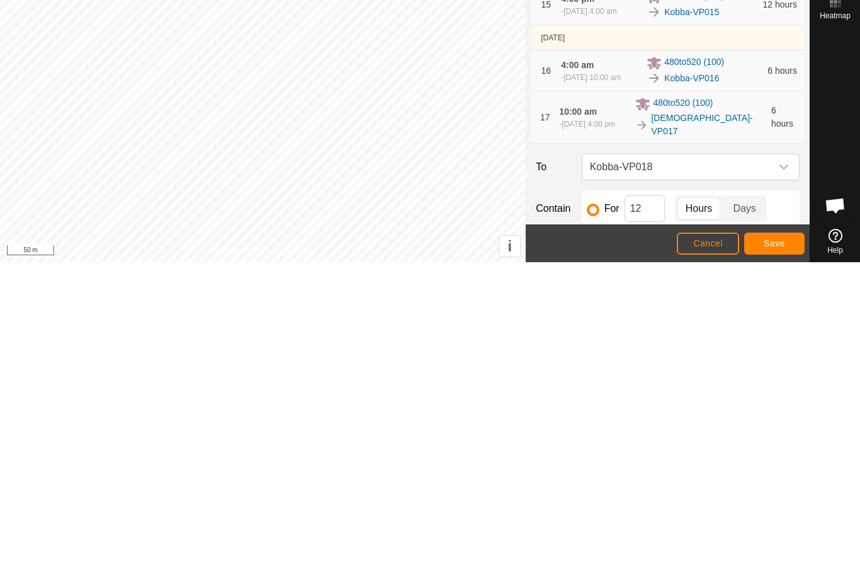
click at [788, 548] on button "Save" at bounding box center [774, 559] width 60 height 22
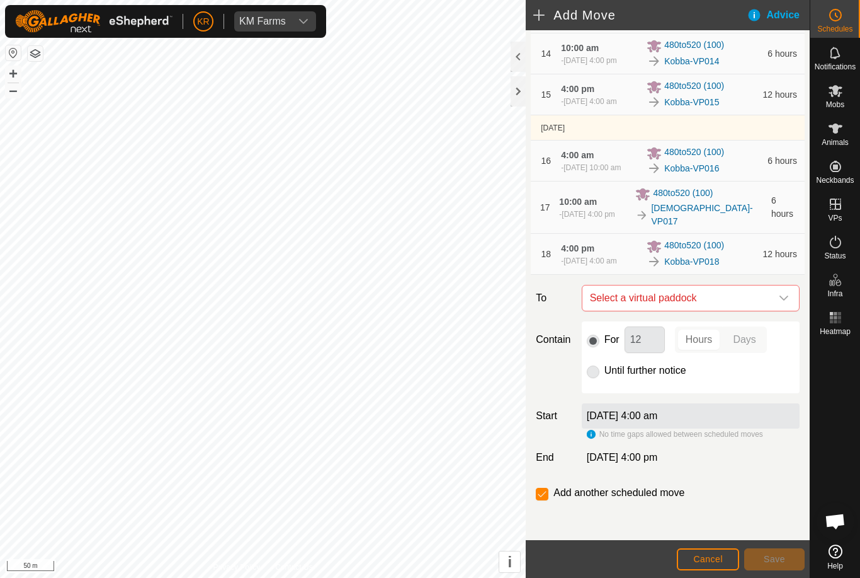
scroll to position [804, 0]
click at [780, 297] on icon "dropdown trigger" at bounding box center [784, 299] width 10 height 10
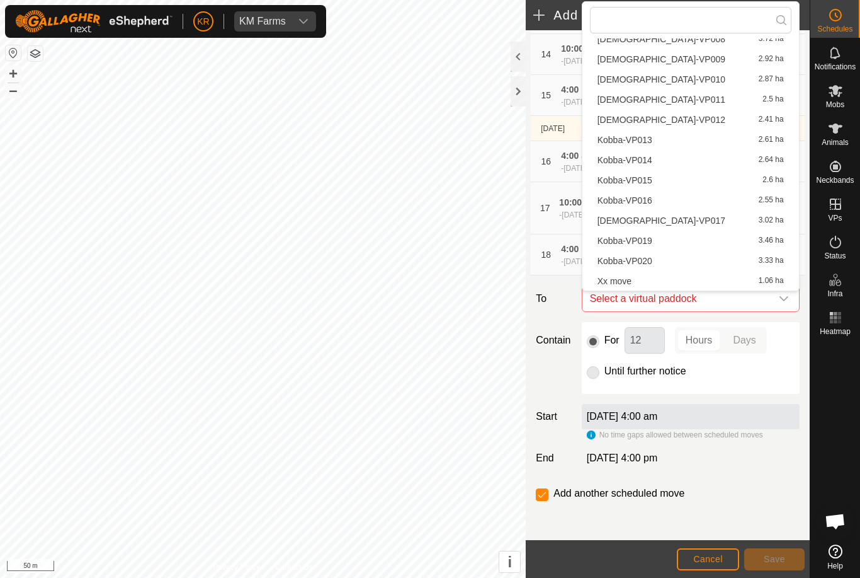
scroll to position [199, 0]
click at [714, 244] on div "Kobba-VP019 3.46 ha" at bounding box center [691, 240] width 186 height 9
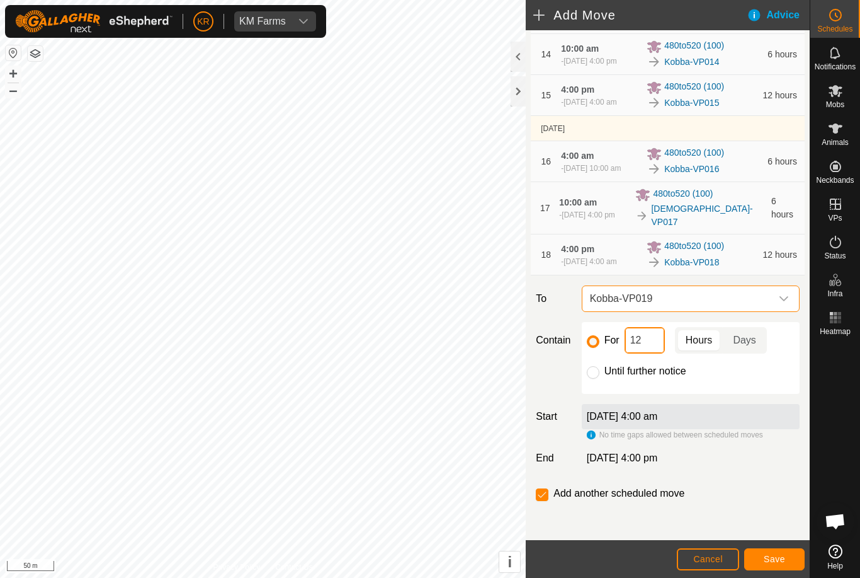
click at [654, 348] on input "12" at bounding box center [645, 340] width 40 height 26
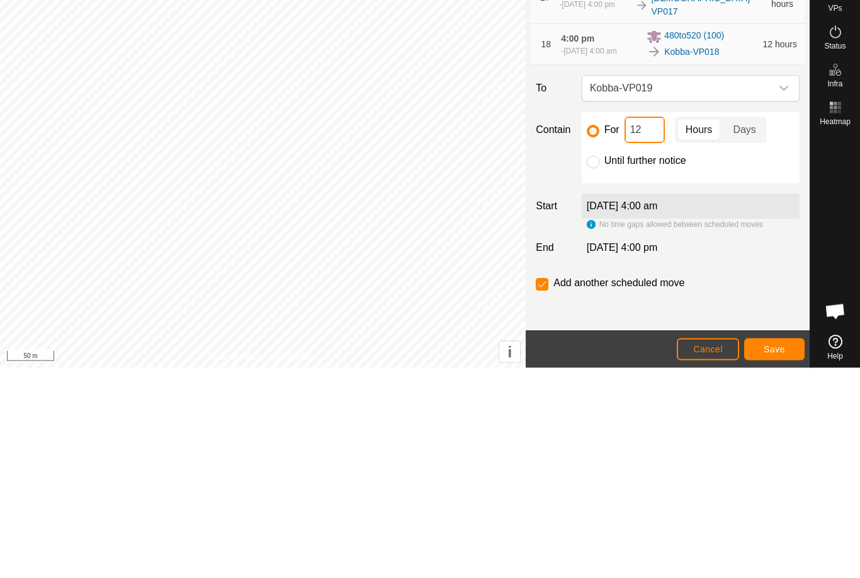
type input "1"
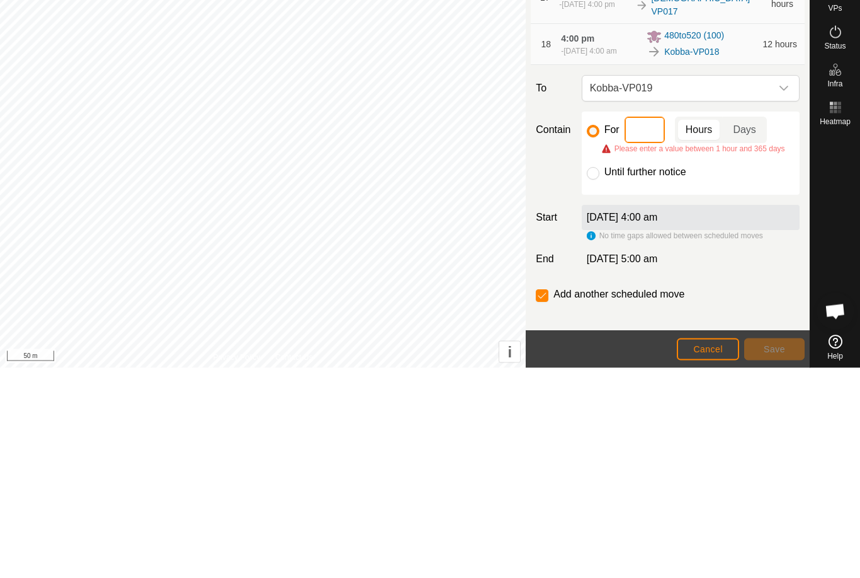
type input "6"
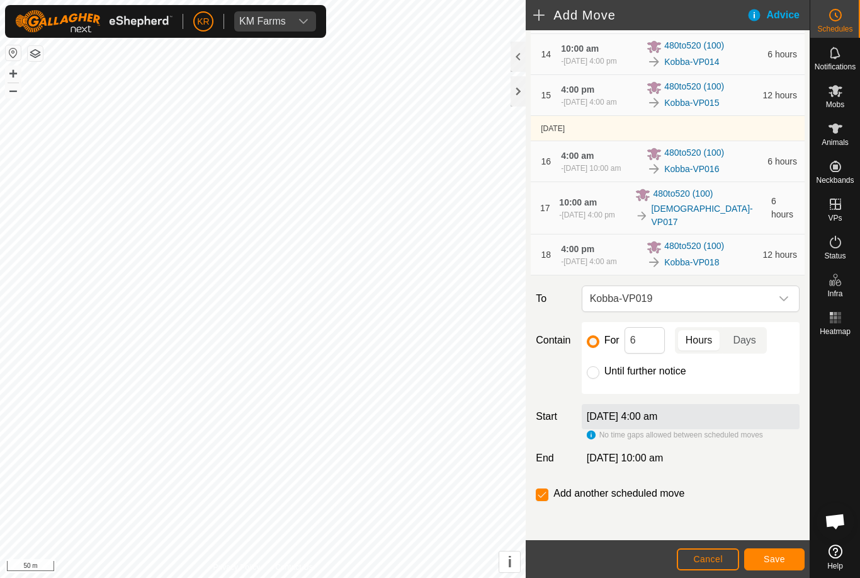
click at [767, 562] on span "Save" at bounding box center [774, 559] width 21 height 10
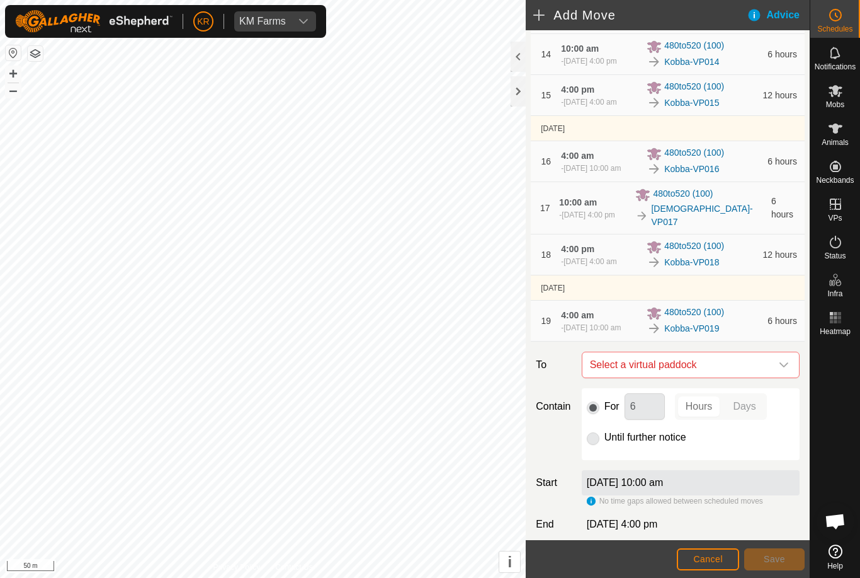
click at [769, 372] on span "Select a virtual paddock" at bounding box center [678, 364] width 186 height 25
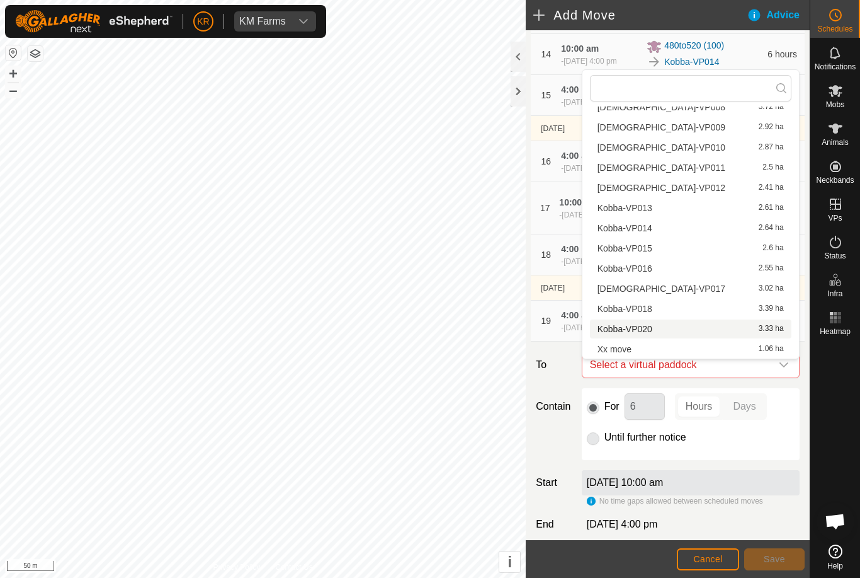
click at [707, 331] on div "Kobba-VP020 3.33 ha" at bounding box center [691, 328] width 186 height 9
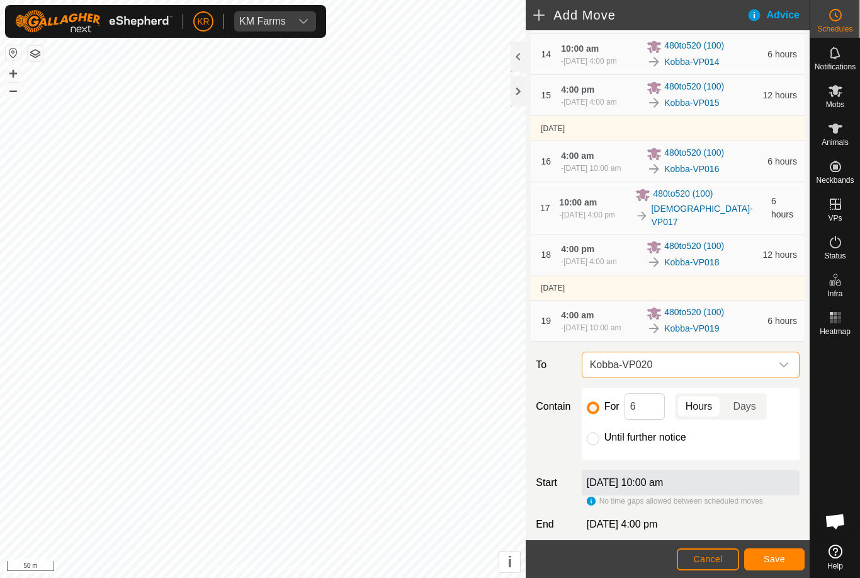
click at [598, 444] on input "Until further notice" at bounding box center [593, 438] width 13 height 13
radio input "true"
checkbox input "false"
click at [772, 555] on span "Save" at bounding box center [774, 559] width 21 height 10
